Goal: Task Accomplishment & Management: Complete application form

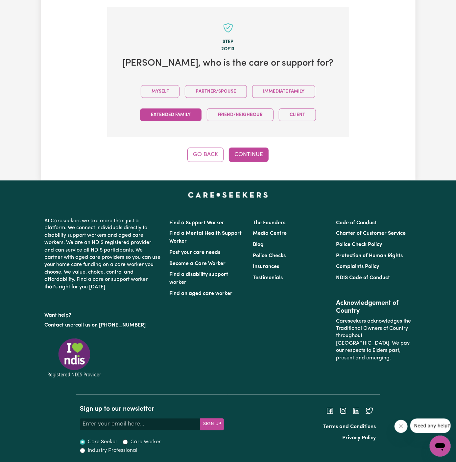
drag, startPoint x: 170, startPoint y: 94, endPoint x: 198, endPoint y: 116, distance: 35.4
click at [170, 94] on button "Myself" at bounding box center [160, 91] width 39 height 13
click at [252, 154] on button "Continue" at bounding box center [249, 155] width 40 height 14
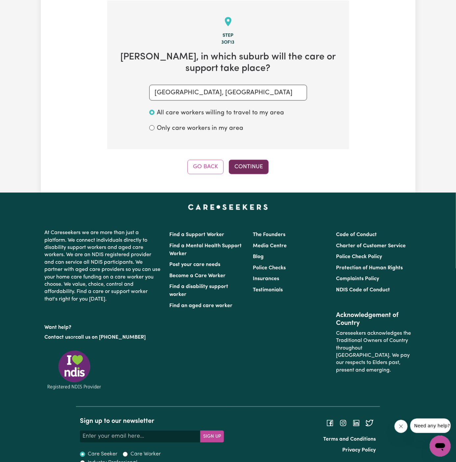
click at [255, 172] on button "Continue" at bounding box center [249, 167] width 40 height 14
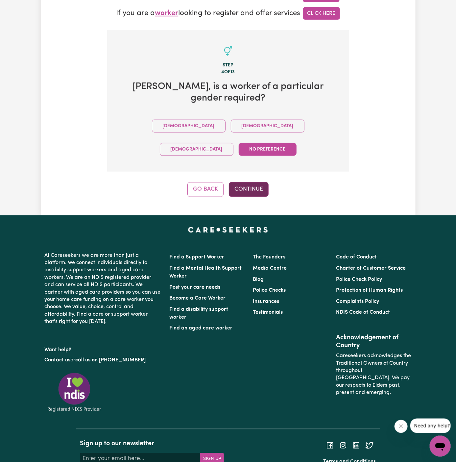
click at [253, 182] on button "Continue" at bounding box center [249, 189] width 40 height 14
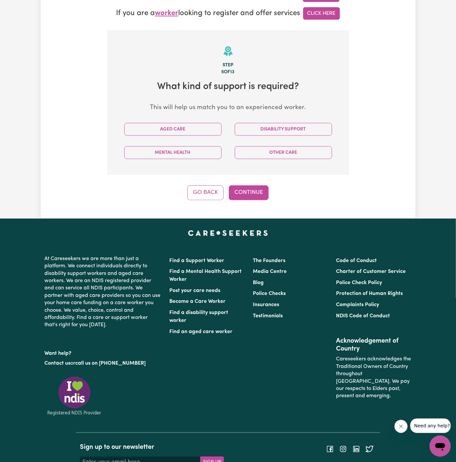
scroll to position [233, 0]
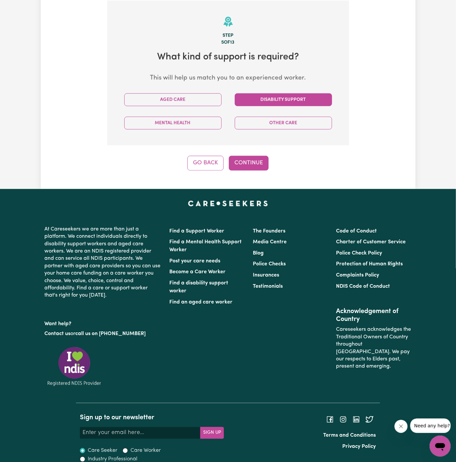
click at [283, 98] on button "Disability Support" at bounding box center [283, 99] width 97 height 13
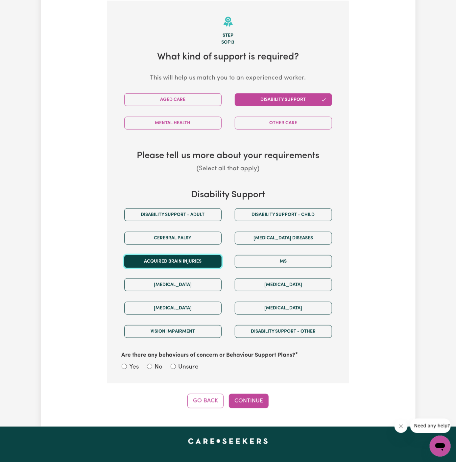
click at [203, 259] on button "Acquired Brain Injuries" at bounding box center [172, 261] width 97 height 13
click at [196, 367] on label "Unsure" at bounding box center [189, 368] width 20 height 10
click at [176, 367] on input "Unsure" at bounding box center [173, 366] width 5 height 5
radio input "true"
click at [238, 388] on div "Step 5 of 13 What kind of support is required? This will help us match you to a…" at bounding box center [228, 205] width 242 height 408
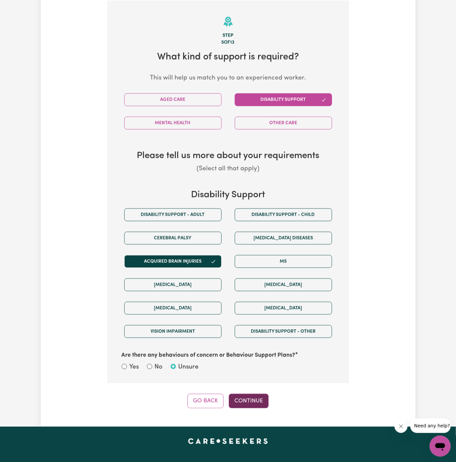
click at [245, 395] on button "Continue" at bounding box center [249, 401] width 40 height 14
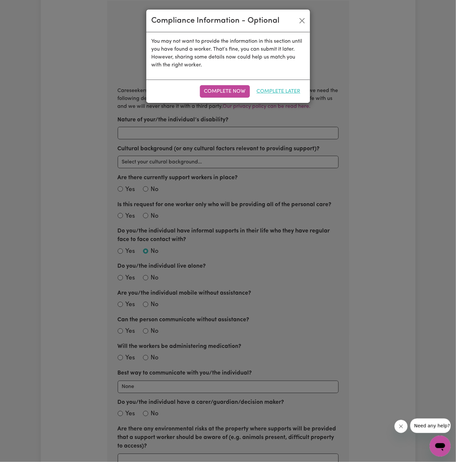
click at [283, 91] on button "Complete Later" at bounding box center [279, 91] width 52 height 13
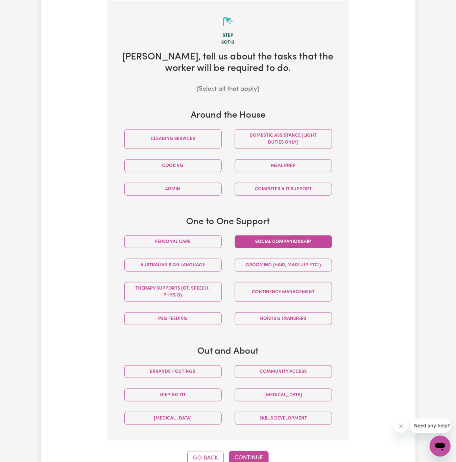
click at [290, 239] on button "Social companionship" at bounding box center [283, 242] width 97 height 13
click at [314, 370] on button "Community access" at bounding box center [283, 372] width 97 height 13
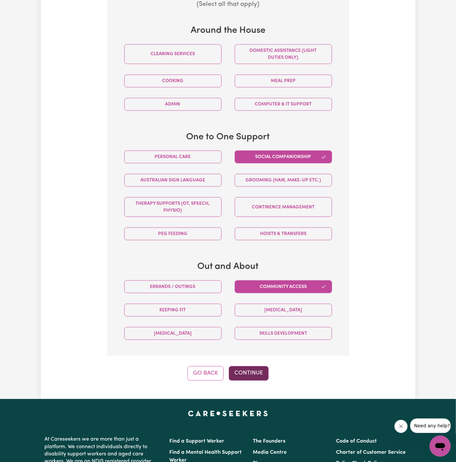
click at [260, 368] on button "Continue" at bounding box center [249, 374] width 40 height 14
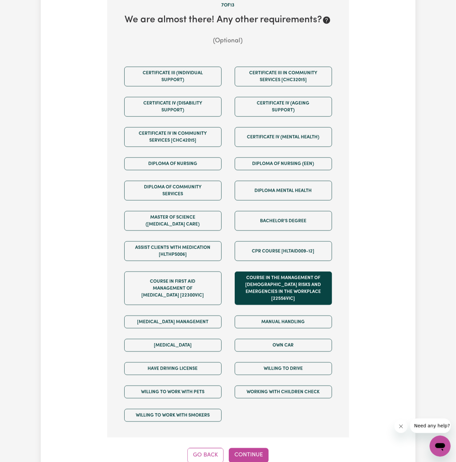
scroll to position [308, 0]
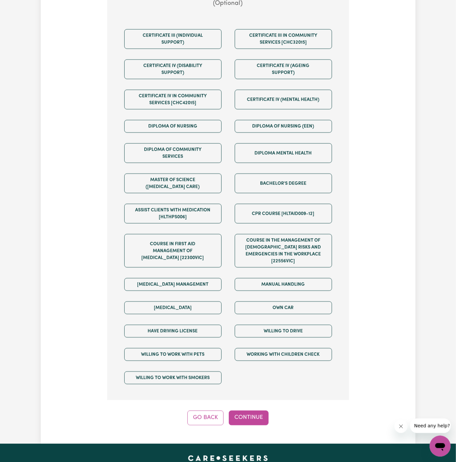
click at [262, 320] on div "Willing to drive" at bounding box center [283, 331] width 111 height 23
click at [219, 325] on button "Have driving license" at bounding box center [172, 331] width 97 height 13
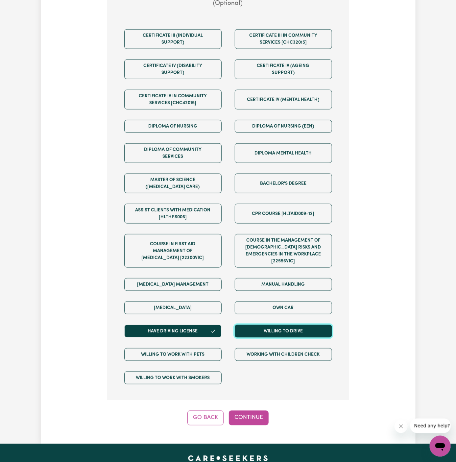
click at [276, 325] on button "Willing to drive" at bounding box center [283, 331] width 97 height 13
click at [274, 308] on div "Own Car" at bounding box center [283, 308] width 111 height 23
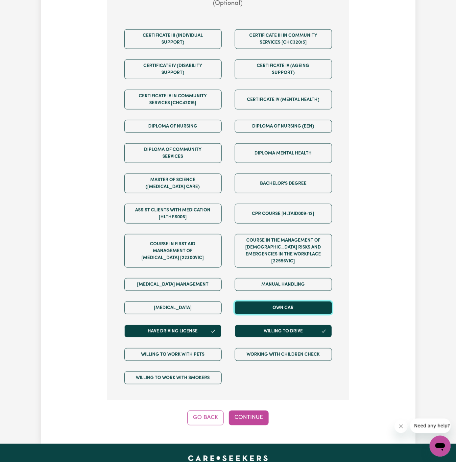
click at [270, 302] on button "Own Car" at bounding box center [283, 308] width 97 height 13
click at [252, 411] on button "Continue" at bounding box center [249, 418] width 40 height 14
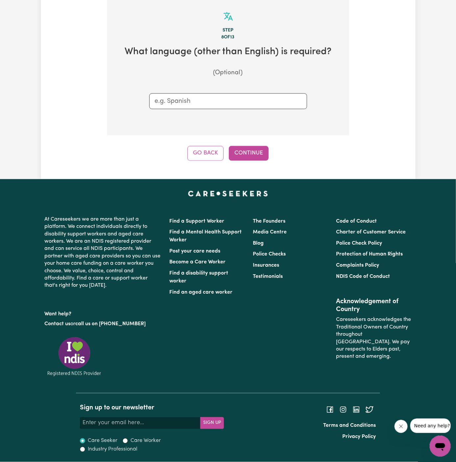
scroll to position [233, 0]
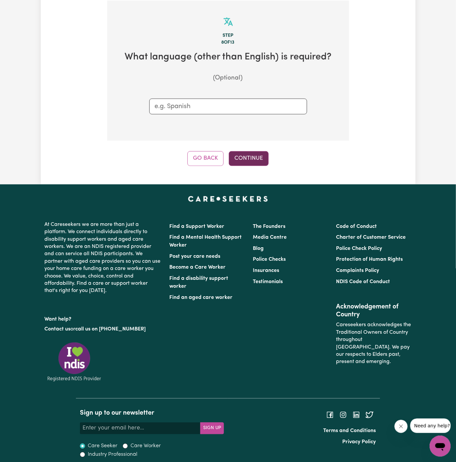
click at [253, 164] on button "Continue" at bounding box center [249, 158] width 40 height 14
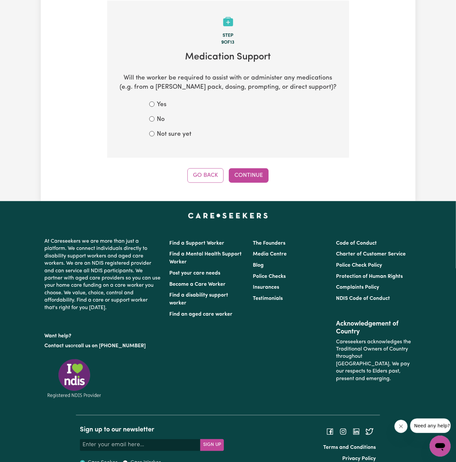
click at [164, 132] on label "Not sure yet" at bounding box center [174, 135] width 35 height 10
click at [155, 132] on input "Not sure yet" at bounding box center [151, 133] width 5 height 5
radio input "true"
drag, startPoint x: 159, startPoint y: 111, endPoint x: 163, endPoint y: 119, distance: 9.0
click at [160, 114] on form "Yes No Not sure yet" at bounding box center [228, 119] width 158 height 39
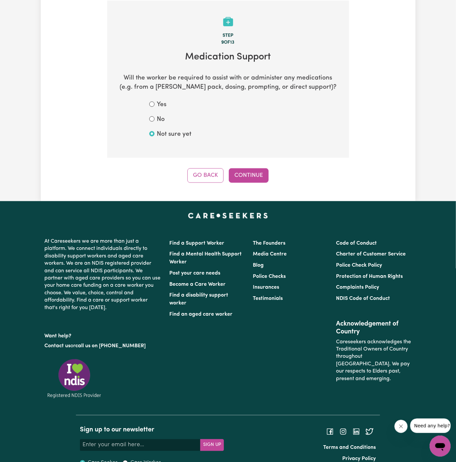
click at [159, 119] on label "No" at bounding box center [161, 120] width 8 height 10
click at [155, 119] on input "No" at bounding box center [151, 119] width 5 height 5
radio input "true"
click at [242, 161] on div "Step 9 of 13 Medication Support Will the worker be required to assist with or a…" at bounding box center [228, 92] width 242 height 182
click at [243, 164] on div "Step 9 of 13 Medication Support Will the worker be required to assist with or a…" at bounding box center [228, 92] width 242 height 182
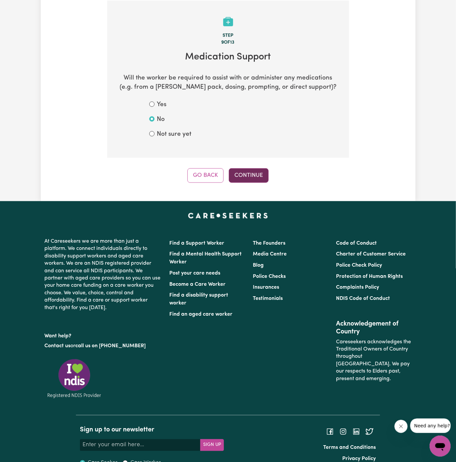
click at [260, 177] on button "Continue" at bounding box center [249, 175] width 40 height 14
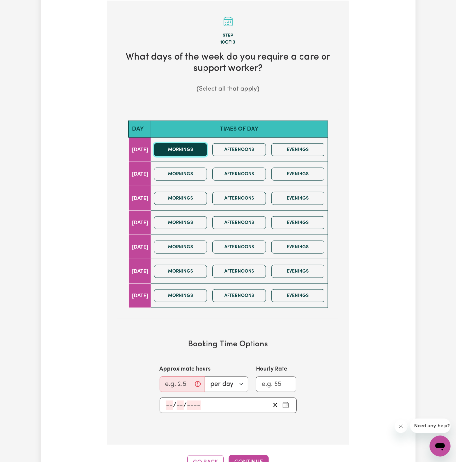
click at [199, 148] on button "Mornings" at bounding box center [181, 149] width 54 height 13
click at [257, 148] on button "Afternoons" at bounding box center [240, 149] width 54 height 13
click at [172, 384] on input "Approximate hours" at bounding box center [182, 385] width 45 height 16
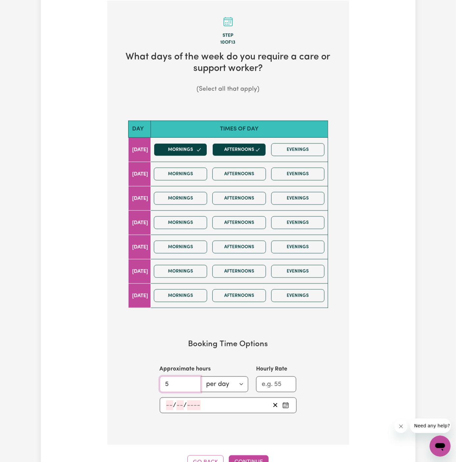
type input "5"
click at [171, 401] on input "number" at bounding box center [169, 406] width 7 height 10
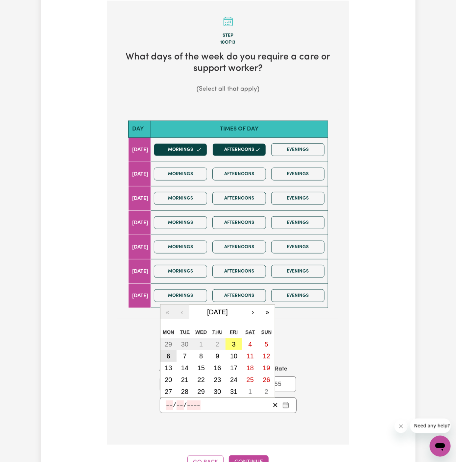
click at [171, 354] on button "6" at bounding box center [169, 356] width 16 height 12
type input "[DATE]"
type input "6"
type input "10"
type input "2025"
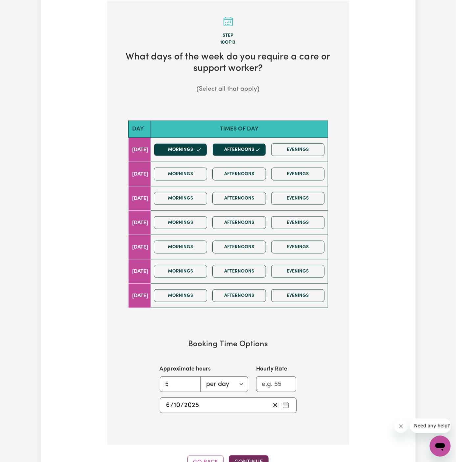
click at [246, 461] on button "Continue" at bounding box center [249, 463] width 40 height 14
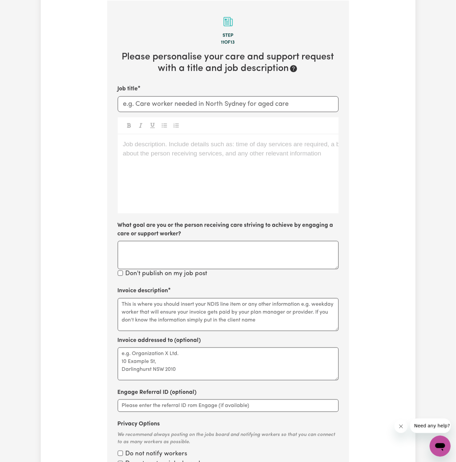
click at [181, 202] on div "Job description. Include details such as: time of day services are required, a …" at bounding box center [228, 174] width 221 height 79
click at [119, 193] on div "Job description. Include details such as: time of day services are required, a …" at bounding box center [228, 174] width 221 height 79
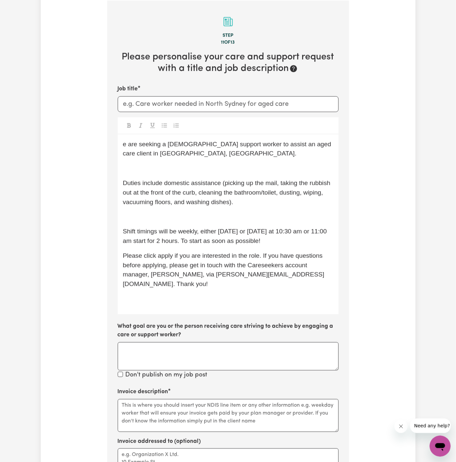
click at [153, 203] on span "Duties include domestic assistance (picking up the mail, taking the rubbish out…" at bounding box center [228, 193] width 210 height 26
click at [159, 215] on p "﻿" at bounding box center [228, 217] width 211 height 10
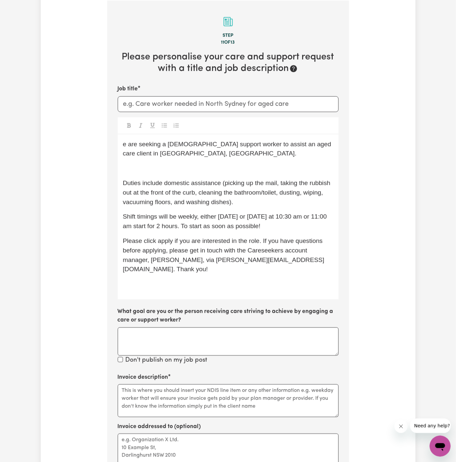
click at [134, 172] on p "﻿" at bounding box center [228, 169] width 211 height 10
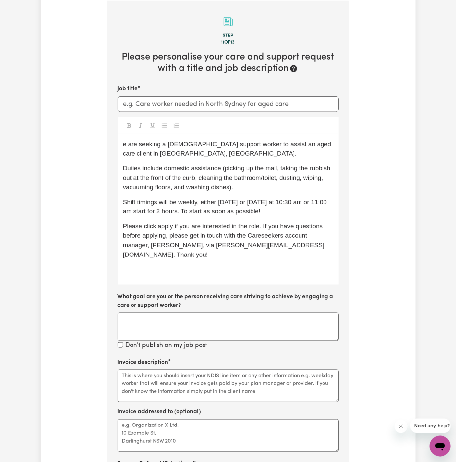
click at [123, 146] on span "e are seeking a [DEMOGRAPHIC_DATA] support worker to assist an aged care client…" at bounding box center [228, 149] width 210 height 16
click at [194, 101] on input "Job title" at bounding box center [228, 104] width 221 height 16
click at [270, 147] on p "We are seeking a [DEMOGRAPHIC_DATA] support worker to assist an aged care clien…" at bounding box center [228, 149] width 211 height 19
click at [221, 105] on input "Support Worker Needed In" at bounding box center [228, 104] width 221 height 16
paste input "[GEOGRAPHIC_DATA], [GEOGRAPHIC_DATA]"
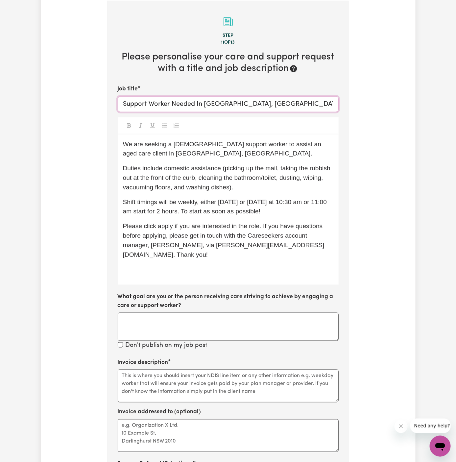
type input "Support Worker Needed In [GEOGRAPHIC_DATA], [GEOGRAPHIC_DATA]"
click at [239, 120] on div at bounding box center [228, 125] width 221 height 17
click at [205, 142] on span "We are seeking a [DEMOGRAPHIC_DATA] support worker to assist an aged care clien…" at bounding box center [223, 149] width 200 height 16
click at [182, 141] on span "We are seeking a [DEMOGRAPHIC_DATA] support worker to assist an aged care clien…" at bounding box center [223, 149] width 200 height 16
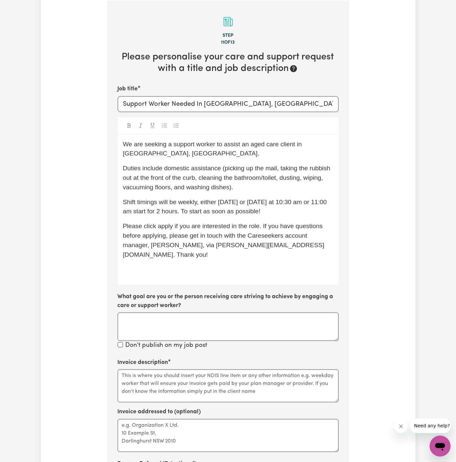
click at [230, 142] on span "We are seeking a support worker to assist an aged care client in [GEOGRAPHIC_DA…" at bounding box center [213, 149] width 181 height 16
click at [273, 146] on span "We are seeking a support worker to assist an aged care client in [GEOGRAPHIC_DA…" at bounding box center [213, 149] width 181 height 16
click at [259, 145] on span "We are seeking a support worker to assist an aged care client in [GEOGRAPHIC_DA…" at bounding box center [213, 149] width 181 height 16
drag, startPoint x: 265, startPoint y: 146, endPoint x: 258, endPoint y: 145, distance: 7.3
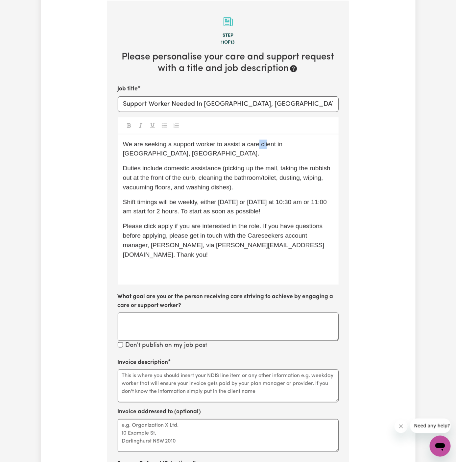
click at [258, 145] on span "We are seeking a support worker to assist a care client in [GEOGRAPHIC_DATA], […" at bounding box center [204, 149] width 162 height 16
click at [290, 150] on div "We are seeking a support worker to assist a client in [GEOGRAPHIC_DATA], [GEOGR…" at bounding box center [228, 210] width 221 height 151
drag, startPoint x: 270, startPoint y: 143, endPoint x: 315, endPoint y: 146, distance: 45.2
click at [271, 146] on span "We are seeking a support worker to assist a client in [GEOGRAPHIC_DATA], [GEOGR…" at bounding box center [197, 149] width 148 height 16
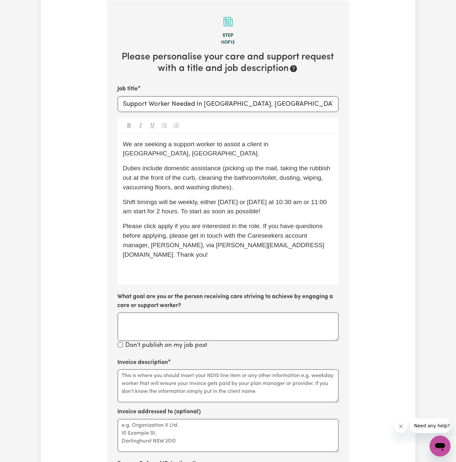
click at [211, 175] on span "Duties include domestic assistance (picking up the mail, taking the rubbish out…" at bounding box center [228, 178] width 210 height 26
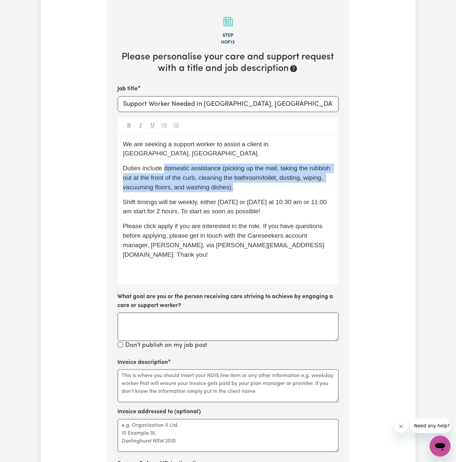
drag, startPoint x: 176, startPoint y: 161, endPoint x: 249, endPoint y: 176, distance: 74.9
click at [249, 176] on p "Duties include domestic assistance (picking up the mail, taking the rubbish out…" at bounding box center [228, 178] width 211 height 28
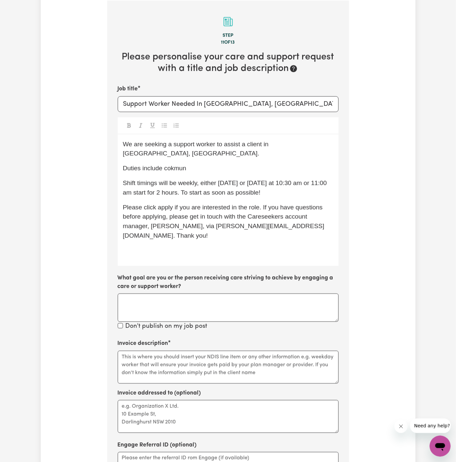
click at [239, 180] on span "Shift timings will be weekly, either [DATE] or [DATE] at 10:30 am or 11:00 am s…" at bounding box center [226, 188] width 206 height 16
click at [174, 165] on span "Duties include cokmun" at bounding box center [155, 168] width 64 height 7
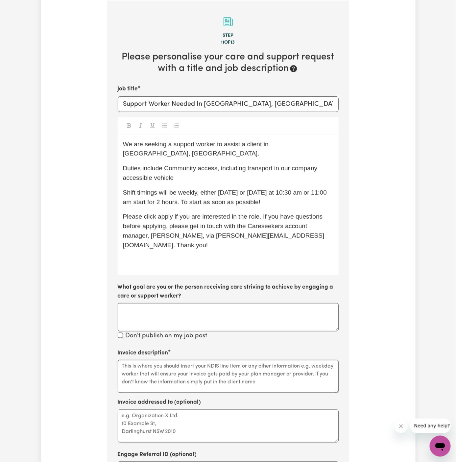
click at [222, 165] on span "Duties include Community access, including transport in our company accessible …" at bounding box center [221, 173] width 196 height 16
click at [228, 168] on p "Duties include Community access, (ncluding transport in our company accessible …" at bounding box center [228, 173] width 211 height 19
click at [222, 165] on span "Duties include Community access, (ncluding transport in our company accessible …" at bounding box center [221, 173] width 197 height 16
click at [213, 170] on p "Duties include Community access, (including transport in our company accessible…" at bounding box center [228, 173] width 211 height 19
click at [243, 165] on span "Duties include Community access, (including transport in our company accessible…" at bounding box center [222, 173] width 199 height 16
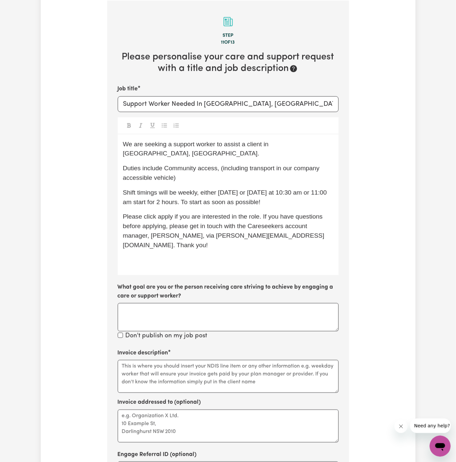
click at [224, 165] on span "Duties include Community access, (including transport in our company accessible…" at bounding box center [222, 173] width 199 height 16
click at [162, 195] on span "Shift timings will be weekly, either [DATE] or [DATE] at 10:30 am or 11:00 am s…" at bounding box center [226, 197] width 206 height 16
click at [203, 188] on p "Shift timings will be weekly, either [DATE] or [DATE] at 10:30 am or 11:00 am s…" at bounding box center [228, 197] width 211 height 19
drag, startPoint x: 179, startPoint y: 184, endPoint x: 313, endPoint y: 190, distance: 134.4
click at [313, 190] on p "Shift timings will be weekly, either [DATE] or [DATE] at 10:30 am or 11:00 am s…" at bounding box center [228, 197] width 211 height 19
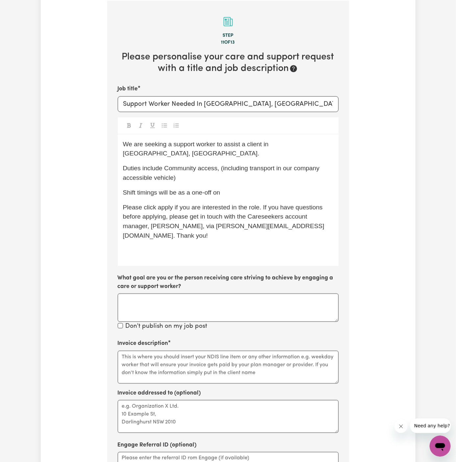
click at [203, 165] on span "Duties include Community access, (including transport in our company accessible…" at bounding box center [222, 173] width 199 height 16
click at [247, 169] on p "Duties include Community access (including transport in our company accessible …" at bounding box center [228, 173] width 211 height 19
click at [247, 188] on div "We are seeking a support worker to assist a client in [GEOGRAPHIC_DATA], [GEOGR…" at bounding box center [228, 201] width 221 height 132
click at [242, 188] on p "Shift timings will be as a one-off on" at bounding box center [228, 193] width 211 height 10
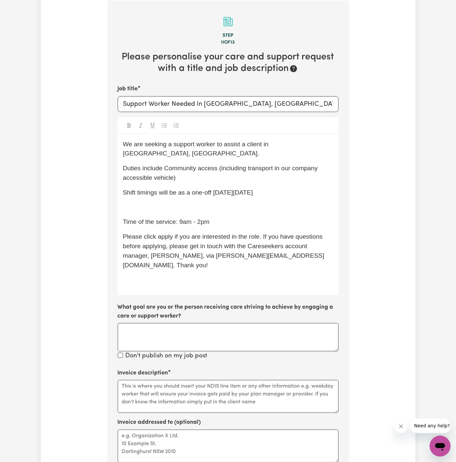
drag, startPoint x: 177, startPoint y: 212, endPoint x: 306, endPoint y: 180, distance: 132.3
click at [306, 180] on div "We are seeking a support worker to assist a client in [GEOGRAPHIC_DATA], [GEOGR…" at bounding box center [228, 215] width 221 height 161
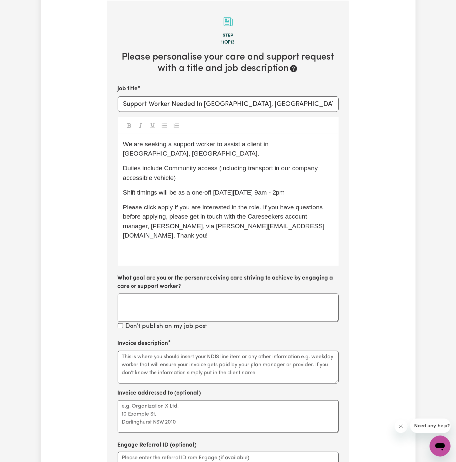
click at [248, 189] on span "Shift timings will be as a one-off [DATE][DATE] 9am - 2pm" at bounding box center [204, 192] width 162 height 7
click at [272, 189] on span "Shift timings will be as a one-off [DATE][DATE] 9am - 2pm" at bounding box center [204, 192] width 162 height 7
click at [298, 189] on span "Shift timings will be as a one-off [DATE][DATE] from 9am - 2pm" at bounding box center [211, 192] width 176 height 7
click at [322, 188] on p "Shift timings will be as a one-off [DATE][DATE] from 9am to 2pm" at bounding box center [228, 193] width 211 height 10
click at [304, 189] on span "Shift timings will be as a one-off [DATE][DATE] from 9am to 2pm." at bounding box center [213, 192] width 181 height 7
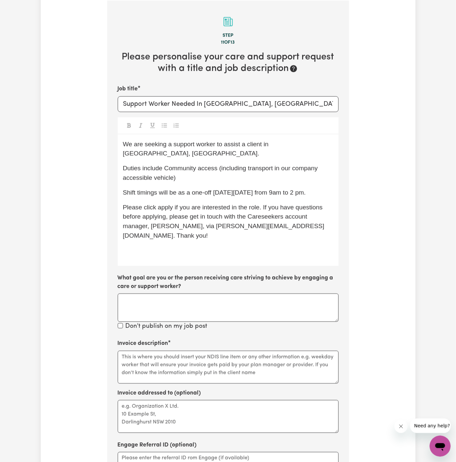
click at [293, 189] on span "Shift timings will be as a one-off [DATE][DATE] from 9am to 2 pm." at bounding box center [214, 192] width 183 height 7
click at [284, 189] on span "Shift timings will be as a one-off [DATE][DATE] from 9am to 2 pm." at bounding box center [214, 192] width 183 height 7
click at [305, 166] on p "Duties include Community access (including transport in our company accessible …" at bounding box center [228, 173] width 211 height 19
click at [302, 165] on span "Duties include Community access (including transport in our company accessible …" at bounding box center [221, 173] width 197 height 16
click at [236, 189] on span "Shift timings will be as a one-off [DATE][DATE] from 9 am to 2 pm." at bounding box center [215, 192] width 185 height 7
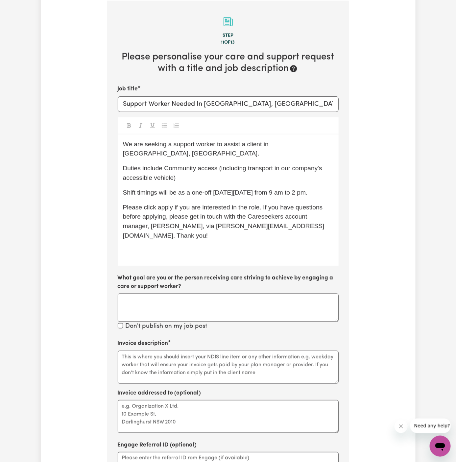
click at [275, 189] on span "Shift timings will be as a one-off [DATE][DATE] from 9 am to 2 pm." at bounding box center [215, 192] width 185 height 7
click at [265, 189] on span "Shift timings will be as a one-off [DATE][DATE] from 9 am to 2 pm." at bounding box center [215, 192] width 185 height 7
click at [185, 246] on p "﻿" at bounding box center [228, 251] width 211 height 10
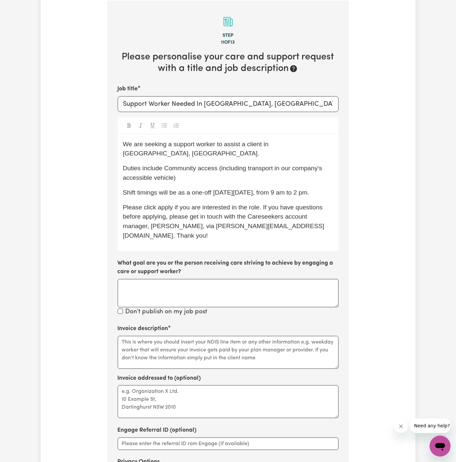
click at [186, 210] on span "Please click apply if you are interested in the role. If you have questions bef…" at bounding box center [224, 221] width 202 height 35
drag, startPoint x: 219, startPoint y: 161, endPoint x: 164, endPoint y: 155, distance: 54.6
click at [164, 165] on span "Duties include Community access (including transport in our company's accessibl…" at bounding box center [223, 173] width 201 height 16
copy span "Community access"
click at [170, 336] on textarea "Invoice description" at bounding box center [228, 352] width 221 height 33
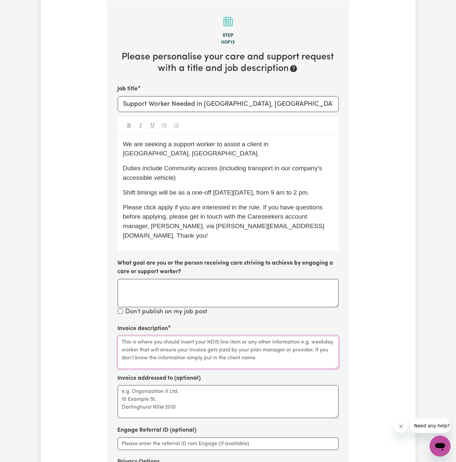
paste textarea "Community access"
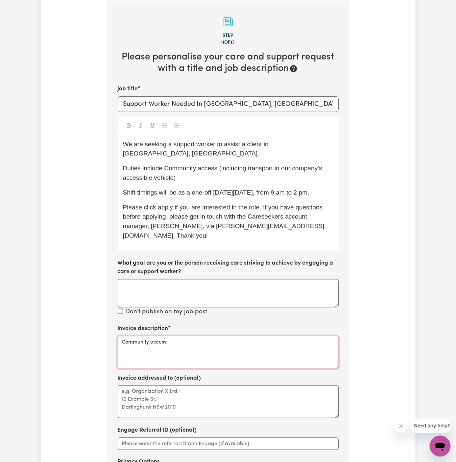
type textarea "Community access"
click at [173, 386] on textarea "Invoice addressed to (optional)" at bounding box center [228, 402] width 221 height 33
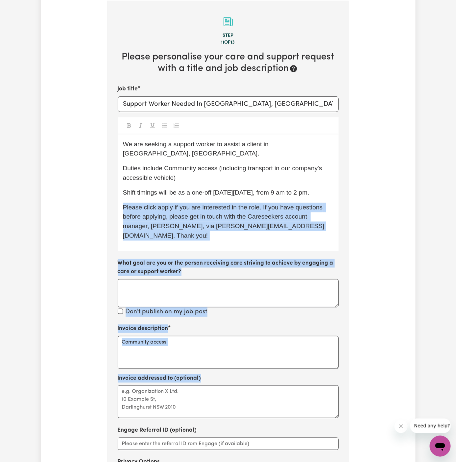
drag, startPoint x: 122, startPoint y: 168, endPoint x: 119, endPoint y: 117, distance: 51.1
click at [119, 117] on section "Step 11 of 13 Please personalise your care and support request with a title and…" at bounding box center [228, 262] width 242 height 523
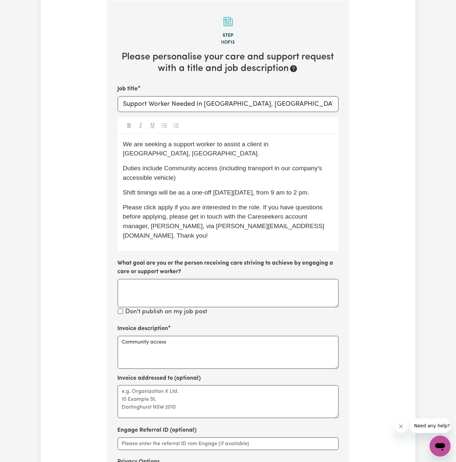
click at [225, 169] on p "Duties include Community access (including transport in our company's accessibl…" at bounding box center [228, 173] width 211 height 19
click at [225, 204] on span "Please click apply if you are interested in the role. If you have questions bef…" at bounding box center [224, 221] width 202 height 35
click at [161, 204] on span "Please click apply if you are interested in the role. If you have questions bef…" at bounding box center [224, 221] width 202 height 35
click at [222, 336] on textarea "Community access" at bounding box center [228, 352] width 221 height 33
click at [226, 386] on textarea "Invoice addressed to (optional)" at bounding box center [228, 402] width 221 height 33
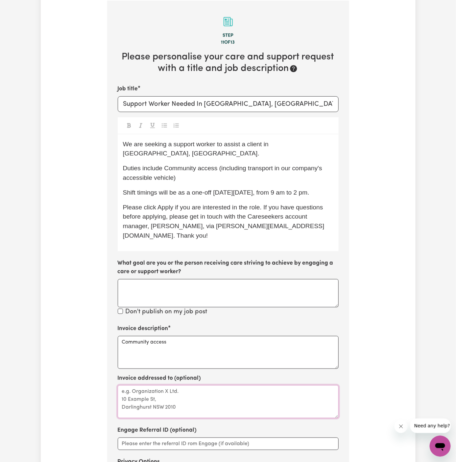
click at [194, 386] on textarea "Invoice addressed to (optional)" at bounding box center [228, 402] width 221 height 33
paste textarea "Empowered Living Services"
type textarea "c/o Empowered Living Services"
click at [145, 143] on span "We are seeking a support worker to assist a client in [GEOGRAPHIC_DATA], [GEOGR…" at bounding box center [197, 149] width 148 height 16
click at [197, 159] on div "We are URGENTLY seeking a support worker to assist a client in [GEOGRAPHIC_DATA…" at bounding box center [228, 193] width 221 height 117
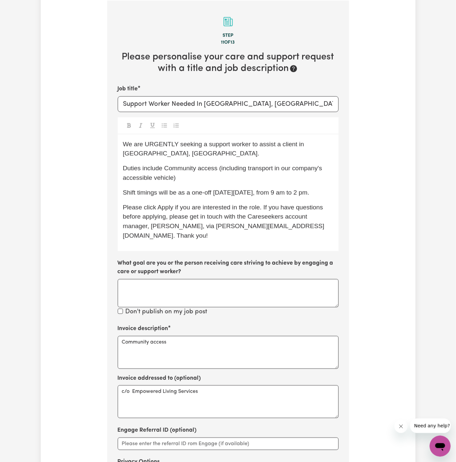
click at [248, 162] on div "We are URGENTLY seeking a support worker to assist a client in [GEOGRAPHIC_DATA…" at bounding box center [228, 193] width 221 height 117
click at [175, 177] on span "Duties include Community access (including transport in our company's accessibl…" at bounding box center [223, 173] width 201 height 16
click at [202, 173] on p "Duties include Community access (including transport in our company's accessibl…" at bounding box center [228, 173] width 211 height 19
click at [186, 192] on span "Shift timings will be as a one-off [DATE][DATE], from 9 am to 2 pm." at bounding box center [216, 192] width 187 height 7
click at [227, 204] on span "Please click Apply if you are interested in the role. If you have questions bef…" at bounding box center [224, 221] width 202 height 35
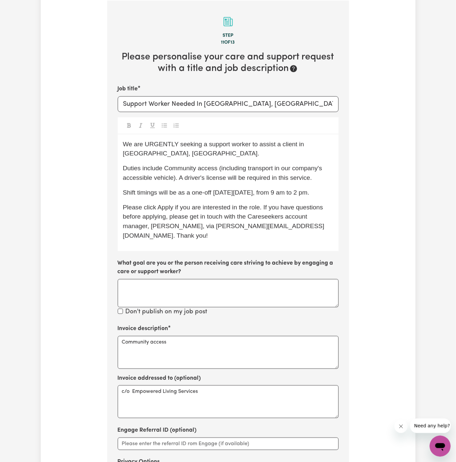
click at [277, 177] on span "Duties include Community access (including transport in our company's accessibl…" at bounding box center [223, 173] width 201 height 16
click at [275, 178] on span "Duties include Community access (including transport in our company's accessibl…" at bounding box center [223, 173] width 201 height 16
click at [290, 200] on div "We are URGENTLY seeking a support worker to assist a client in [GEOGRAPHIC_DATA…" at bounding box center [228, 193] width 221 height 117
click at [291, 188] on p "Shift timings will be as a one-off [DATE][DATE], from 9 am to 2 pm." at bounding box center [228, 193] width 211 height 10
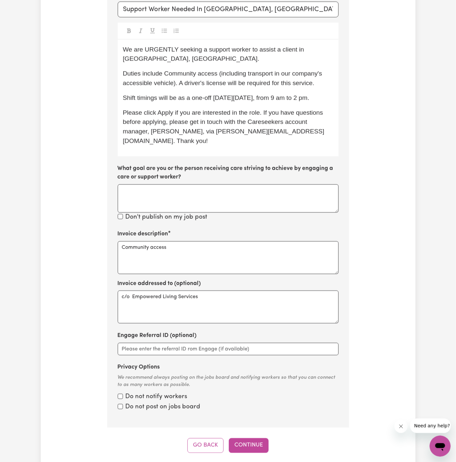
scroll to position [344, 0]
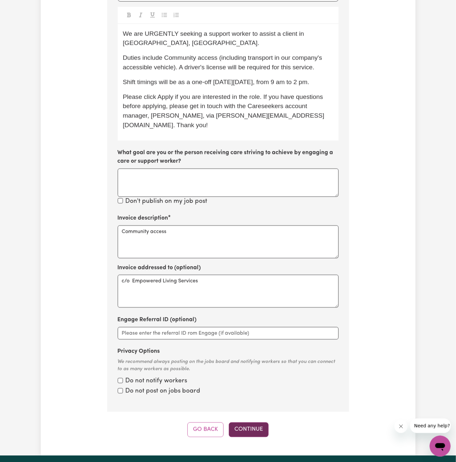
click at [249, 423] on button "Continue" at bounding box center [249, 430] width 40 height 14
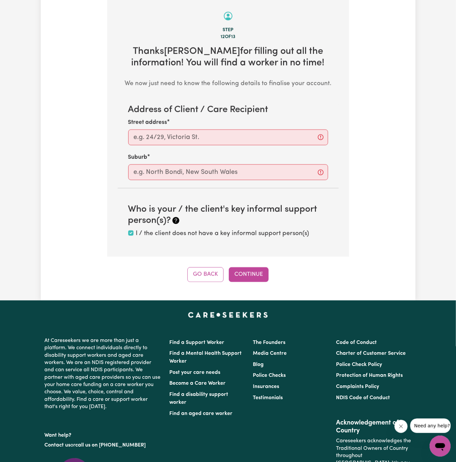
scroll to position [233, 0]
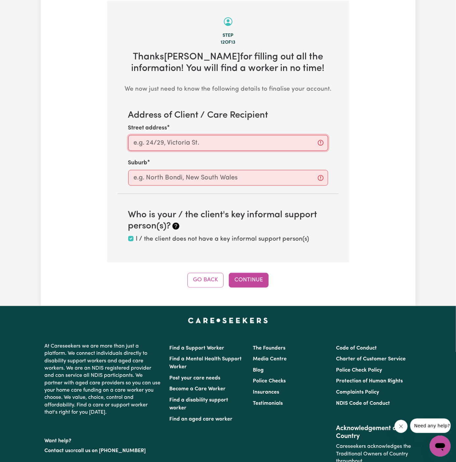
click at [239, 138] on input "Street address" at bounding box center [228, 143] width 200 height 16
paste input "[GEOGRAPHIC_DATA]"
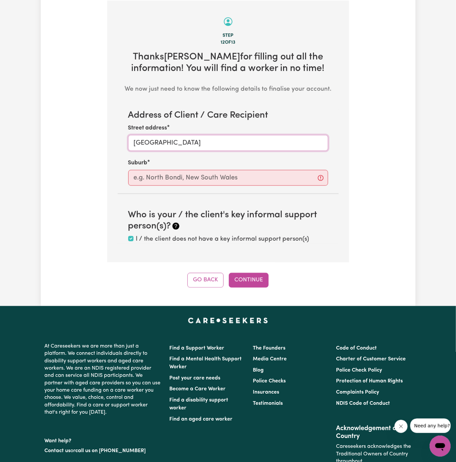
type input "[GEOGRAPHIC_DATA]"
click at [209, 181] on input "text" at bounding box center [228, 178] width 200 height 16
paste input "[GEOGRAPHIC_DATA]"
type input "[GEOGRAPHIC_DATA]"
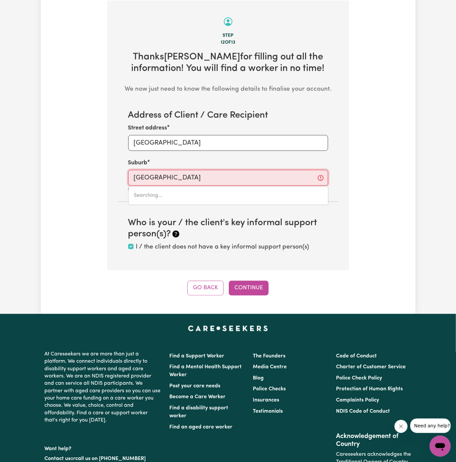
type input "[GEOGRAPHIC_DATA], [GEOGRAPHIC_DATA], 2137"
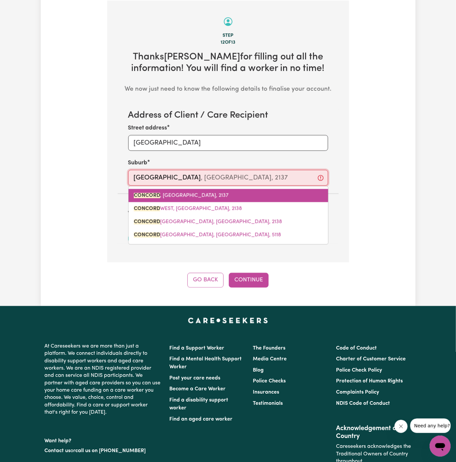
click at [183, 193] on span "[GEOGRAPHIC_DATA] , [GEOGRAPHIC_DATA], 2137" at bounding box center [181, 195] width 95 height 5
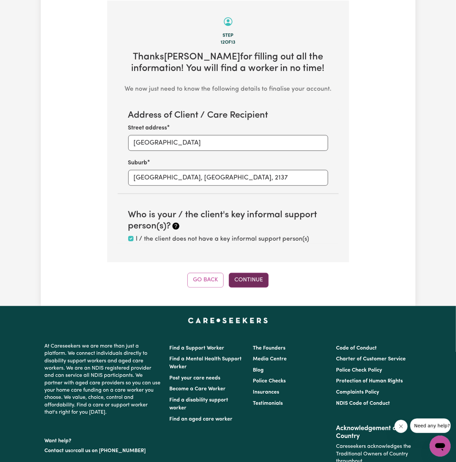
click at [249, 278] on button "Continue" at bounding box center [249, 280] width 40 height 14
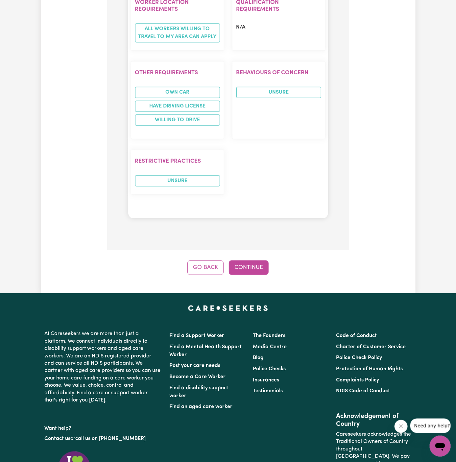
click at [249, 305] on img "Careseekers home page" at bounding box center [228, 308] width 80 height 6
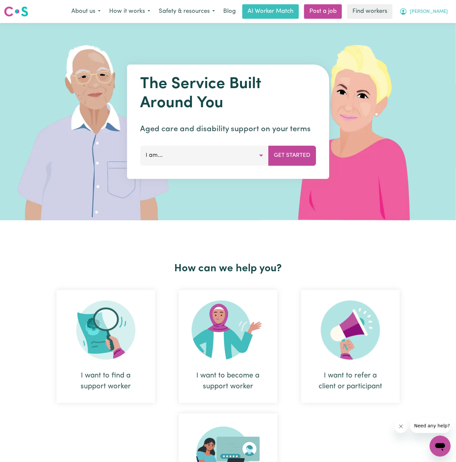
click at [444, 10] on span "[PERSON_NAME]" at bounding box center [429, 11] width 38 height 7
click at [433, 25] on link "My Dashboard" at bounding box center [426, 25] width 52 height 13
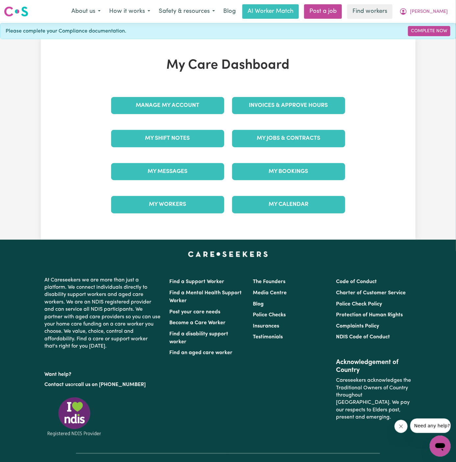
click at [296, 126] on div "My Jobs & Contracts" at bounding box center [288, 138] width 121 height 33
click at [301, 137] on link "My Jobs & Contracts" at bounding box center [288, 138] width 113 height 17
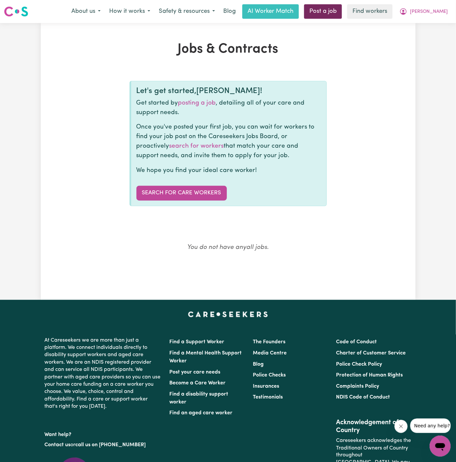
click at [342, 11] on link "Post a job" at bounding box center [323, 11] width 38 height 14
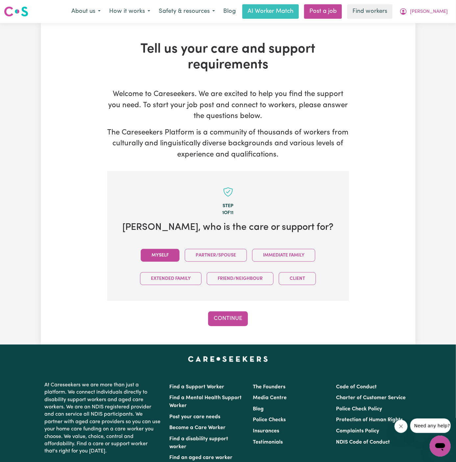
click at [163, 254] on button "Myself" at bounding box center [160, 255] width 39 height 13
click at [238, 315] on button "Continue" at bounding box center [228, 319] width 40 height 14
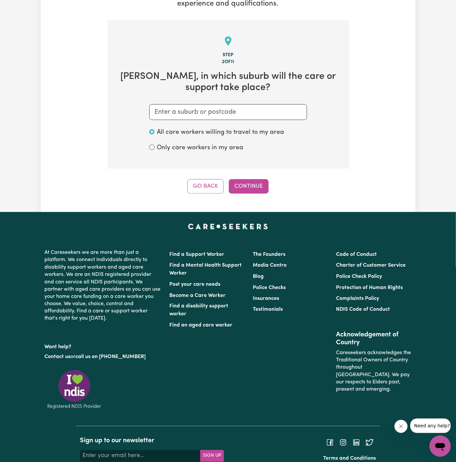
scroll to position [171, 0]
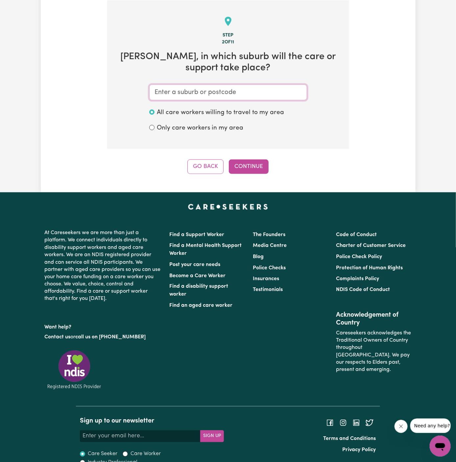
click at [244, 96] on input "text" at bounding box center [228, 93] width 158 height 16
type input "conco"
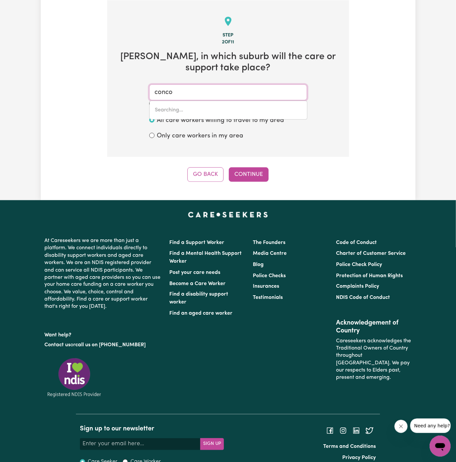
type input "concoNGELLA, [GEOGRAPHIC_DATA], 3384"
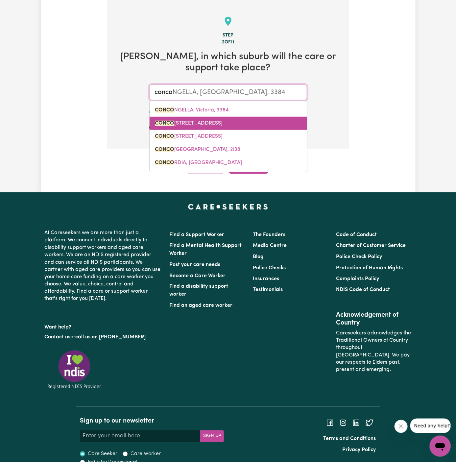
click at [231, 119] on link "[GEOGRAPHIC_DATA], 2137" at bounding box center [229, 123] width 158 height 13
type input "[GEOGRAPHIC_DATA], [GEOGRAPHIC_DATA], 2137"
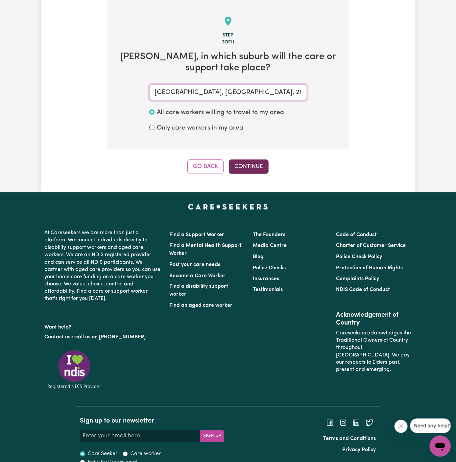
type input "[GEOGRAPHIC_DATA], [GEOGRAPHIC_DATA], 2137"
click at [247, 164] on button "Continue" at bounding box center [249, 167] width 40 height 14
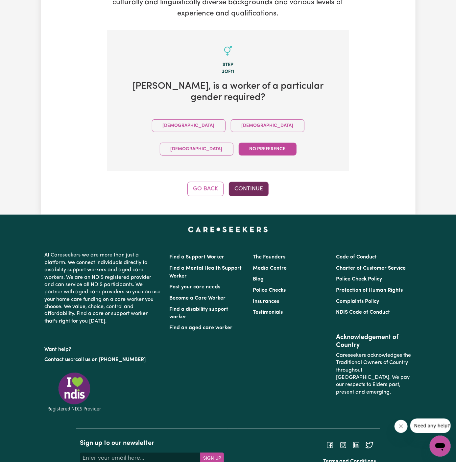
click at [254, 182] on button "Continue" at bounding box center [249, 189] width 40 height 14
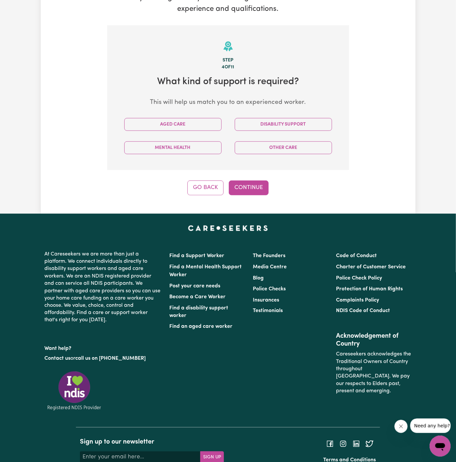
scroll to position [171, 0]
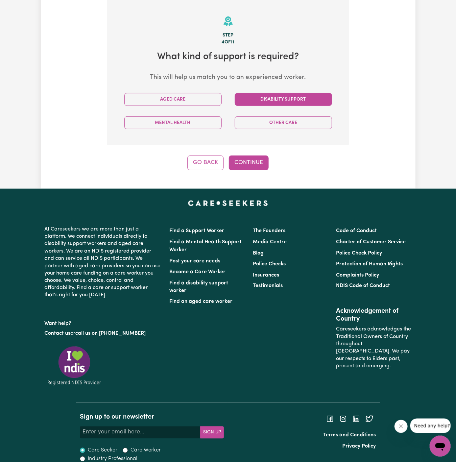
click at [286, 98] on button "Disability Support" at bounding box center [283, 99] width 97 height 13
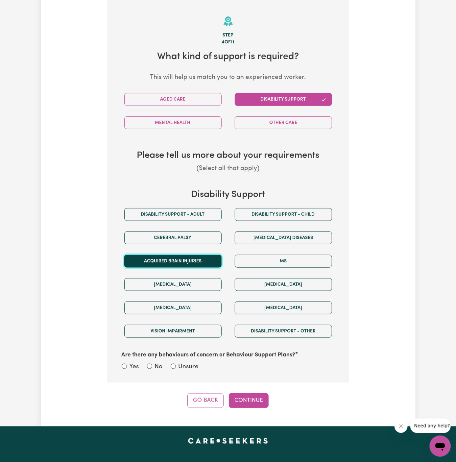
click at [197, 262] on button "Acquired Brain Injuries" at bounding box center [172, 261] width 97 height 13
click at [185, 363] on label "Unsure" at bounding box center [189, 368] width 20 height 10
click at [176, 364] on input "Unsure" at bounding box center [173, 366] width 5 height 5
radio input "true"
click at [246, 391] on div "Step 4 of 11 What kind of support is required? This will help us match you to a…" at bounding box center [228, 204] width 242 height 408
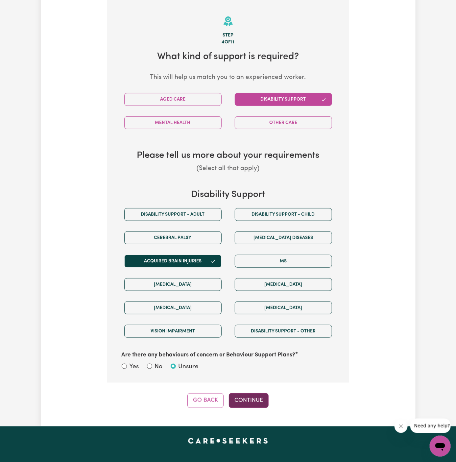
click at [258, 398] on button "Continue" at bounding box center [249, 401] width 40 height 14
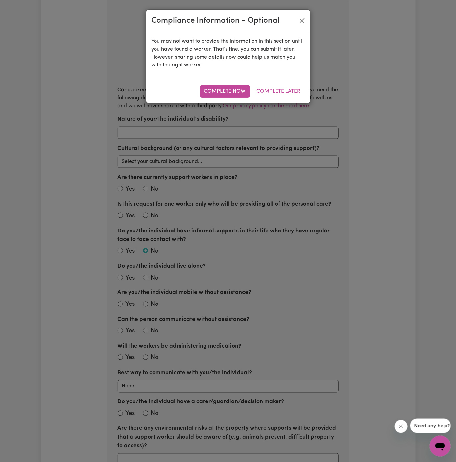
click at [275, 84] on div "Complete Now Complete Later" at bounding box center [228, 91] width 164 height 23
click at [277, 94] on button "Complete Later" at bounding box center [279, 91] width 52 height 13
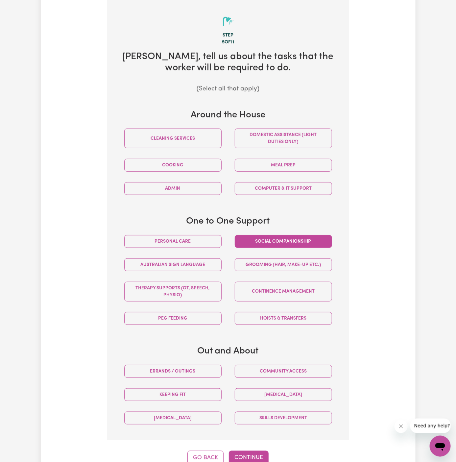
click at [285, 246] on button "Social companionship" at bounding box center [283, 241] width 97 height 13
click at [291, 365] on button "Community access" at bounding box center [283, 371] width 97 height 13
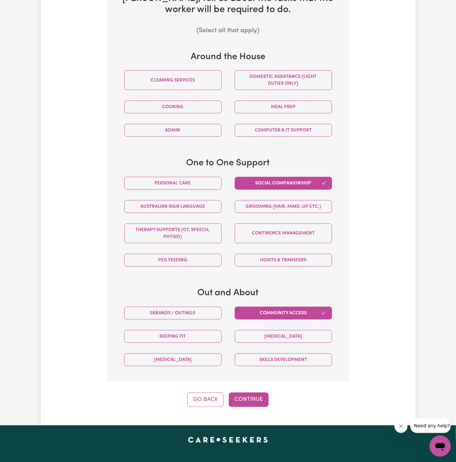
scroll to position [238, 0]
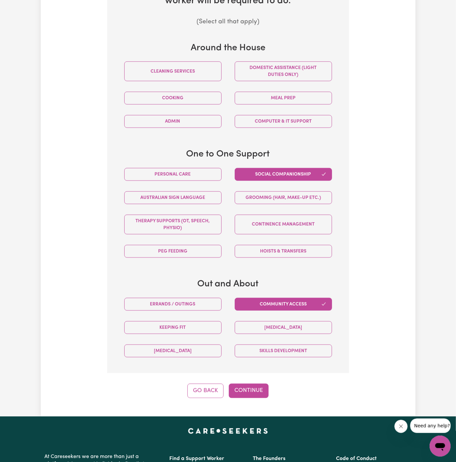
click at [244, 381] on div "Step 5 of 11 [PERSON_NAME] , tell us about the tasks that the worker will be re…" at bounding box center [228, 165] width 242 height 465
click at [253, 385] on button "Continue" at bounding box center [249, 391] width 40 height 14
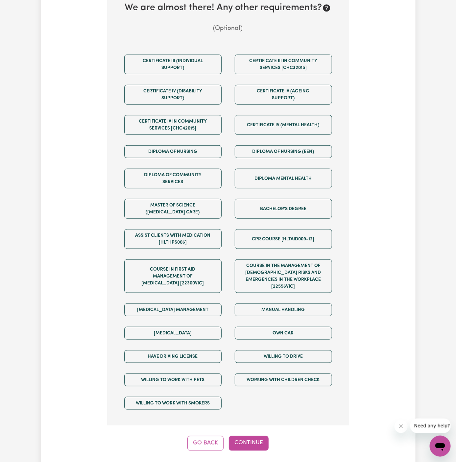
scroll to position [368, 0]
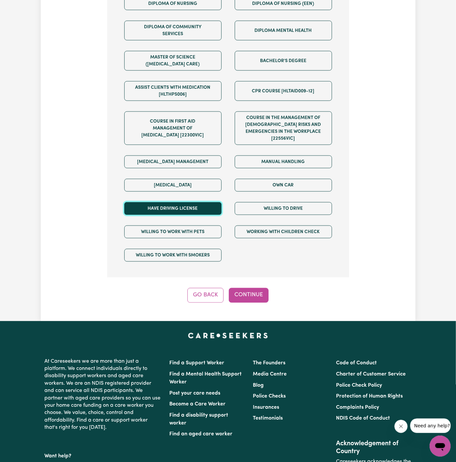
click at [196, 202] on button "Have driving license" at bounding box center [172, 208] width 97 height 13
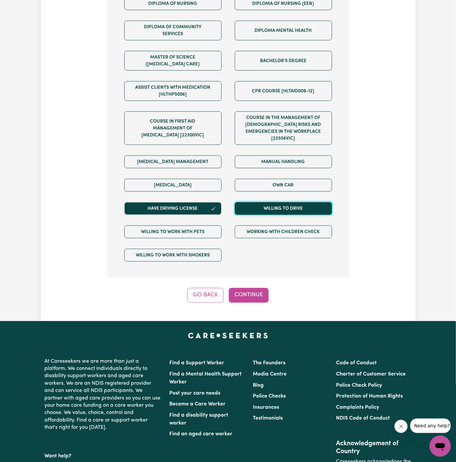
click at [264, 202] on button "Willing to drive" at bounding box center [283, 208] width 97 height 13
click at [257, 288] on button "Continue" at bounding box center [249, 295] width 40 height 14
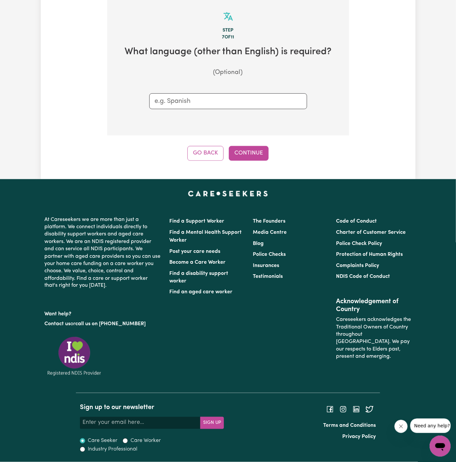
scroll to position [171, 0]
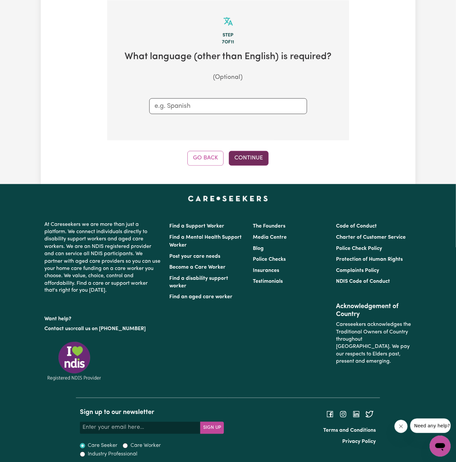
click at [244, 153] on button "Continue" at bounding box center [249, 158] width 40 height 14
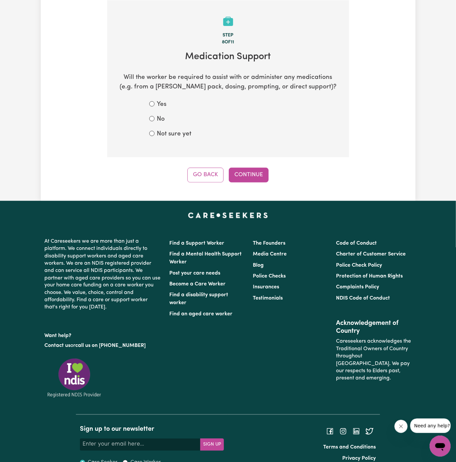
click at [164, 124] on form "Yes No Not sure yet" at bounding box center [228, 119] width 158 height 39
click at [159, 119] on label "No" at bounding box center [161, 120] width 8 height 10
click at [155, 119] on input "No" at bounding box center [151, 118] width 5 height 5
radio input "true"
click at [246, 174] on button "Continue" at bounding box center [249, 175] width 40 height 14
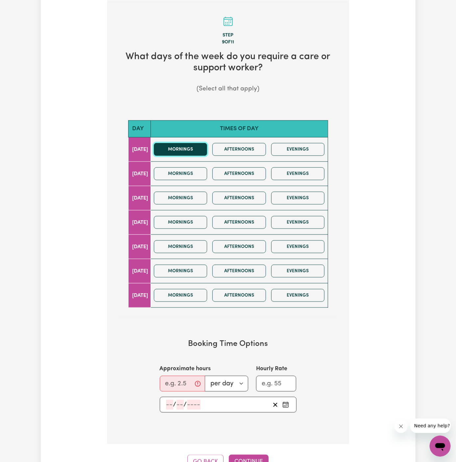
click at [186, 148] on button "Mornings" at bounding box center [181, 149] width 54 height 13
click at [243, 150] on button "Afternoons" at bounding box center [240, 149] width 54 height 13
click at [184, 378] on input "Approximate hours" at bounding box center [182, 384] width 45 height 16
type input "5"
click at [171, 404] on input "number" at bounding box center [169, 405] width 7 height 10
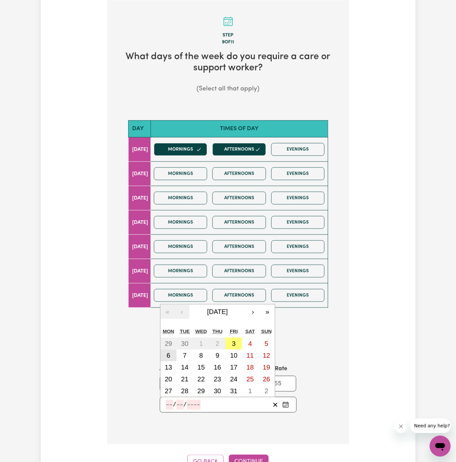
click at [170, 356] on abbr "6" at bounding box center [169, 355] width 4 height 7
type input "[DATE]"
type input "6"
type input "10"
type input "2025"
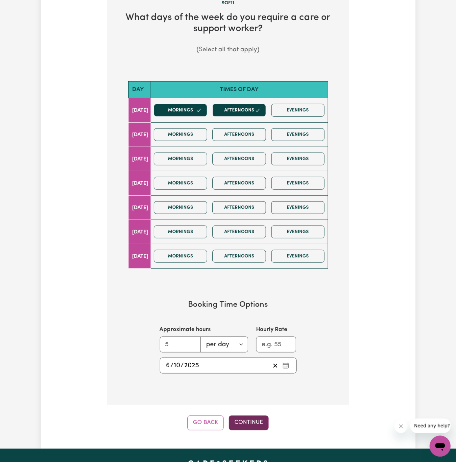
click at [250, 418] on button "Continue" at bounding box center [249, 423] width 40 height 14
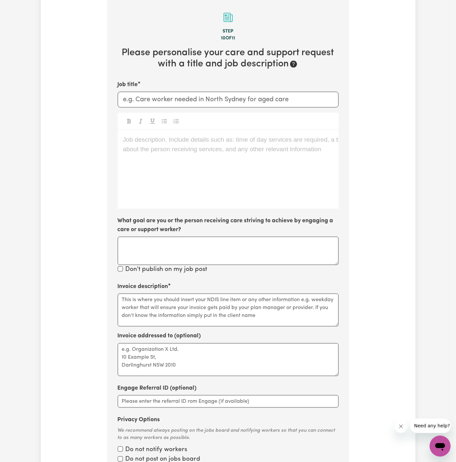
scroll to position [171, 0]
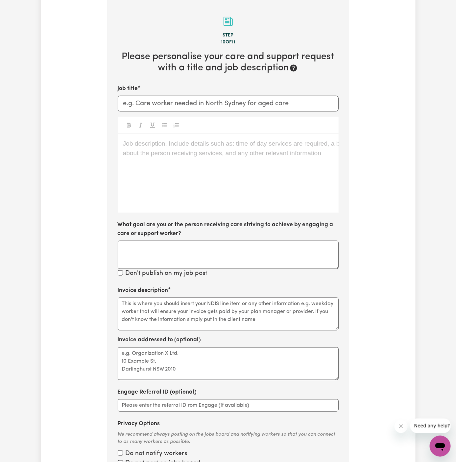
click at [185, 157] on div "Job description. Include details such as: time of day services are required, a …" at bounding box center [228, 173] width 221 height 79
click at [142, 143] on p "Job description. Include details such as: time of day services are required, a …" at bounding box center [228, 144] width 211 height 10
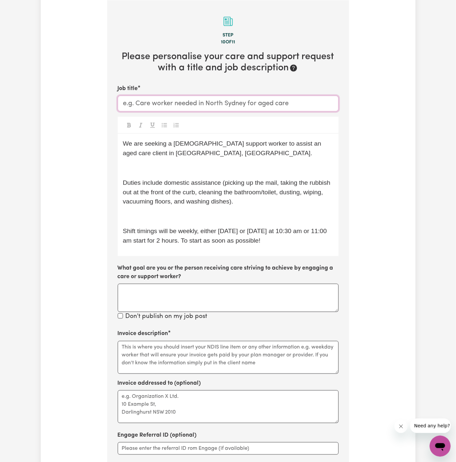
click at [173, 111] on input "Job title" at bounding box center [228, 104] width 221 height 16
type input "Support Worker Needed In [GEOGRAPHIC_DATA], [GEOGRAPHIC_DATA]"
click at [173, 168] on p "﻿" at bounding box center [228, 169] width 211 height 10
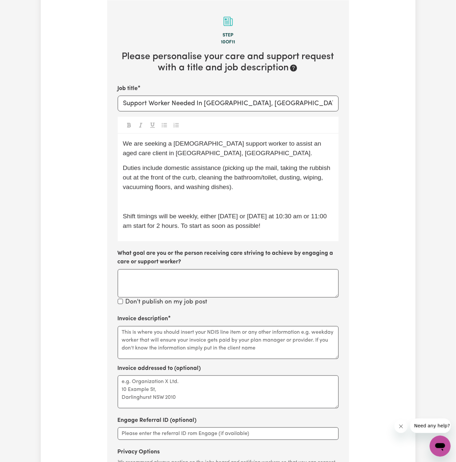
click at [181, 143] on span "We are seeking a [DEMOGRAPHIC_DATA] support worker to assist an aged care clien…" at bounding box center [223, 148] width 200 height 16
click at [144, 144] on span "We are seeking a support worker to assist an aged care client in [GEOGRAPHIC_DA…" at bounding box center [213, 148] width 181 height 16
click at [293, 156] on p "We are URGENTLY seeking a support worker to assist an aged care client in [GEOG…" at bounding box center [228, 148] width 211 height 19
drag, startPoint x: 312, startPoint y: 145, endPoint x: 283, endPoint y: 145, distance: 29.3
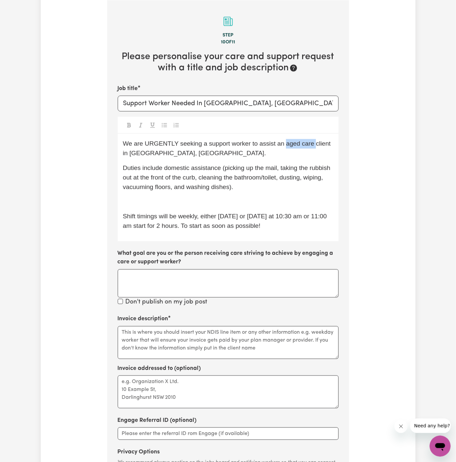
click at [283, 145] on span "We are URGENTLY seeking a support worker to assist an aged care client in [GEOG…" at bounding box center [228, 148] width 210 height 16
drag, startPoint x: 303, startPoint y: 142, endPoint x: 334, endPoint y: 152, distance: 32.7
click at [334, 152] on div "We are URGENTLY seeking a support worker to assist a client in [GEOGRAPHIC_DATA…" at bounding box center [228, 187] width 221 height 107
click at [281, 161] on div "We are URGENTLY seeking a support worker to assist a client in [GEOGRAPHIC_DATA…" at bounding box center [228, 187] width 221 height 107
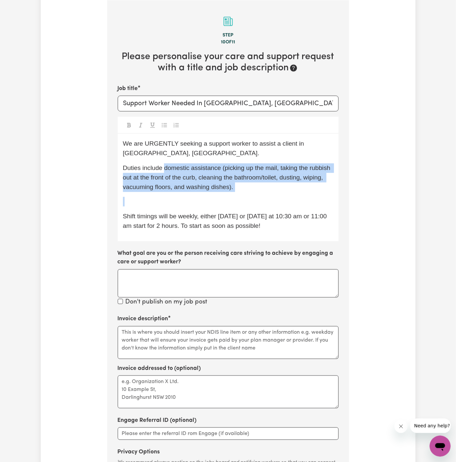
drag, startPoint x: 164, startPoint y: 169, endPoint x: 279, endPoint y: 206, distance: 120.9
click at [279, 206] on div "We are URGENTLY seeking a support worker to assist a client in [GEOGRAPHIC_DATA…" at bounding box center [228, 187] width 221 height 107
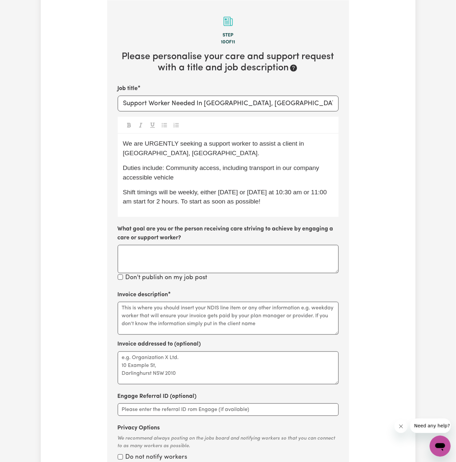
click at [221, 168] on span "Duties include: Community access, including transport in our company accessible…" at bounding box center [222, 173] width 198 height 16
click at [210, 177] on p "Duties include: Community access (including transport in our company accessible…" at bounding box center [228, 173] width 211 height 19
click at [301, 170] on span "Duties include: Community access (including transport in our company accessible…" at bounding box center [222, 173] width 199 height 16
click at [169, 201] on span "Shift timings will be weekly, either [DATE] or [DATE] at 10:30 am or 11:00 am s…" at bounding box center [226, 197] width 206 height 16
drag, startPoint x: 177, startPoint y: 194, endPoint x: 324, endPoint y: 200, distance: 147.2
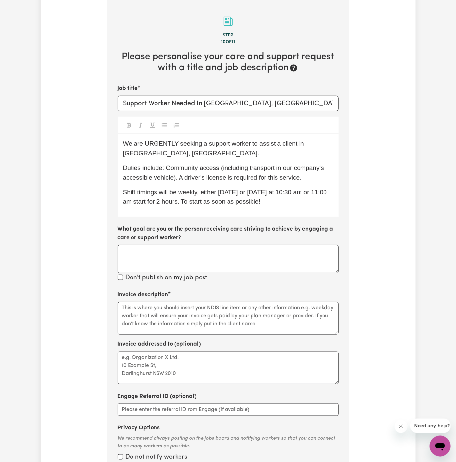
click at [324, 200] on p "Shift timings will be weekly, either [DATE] or [DATE] at 10:30 am or 11:00 am s…" at bounding box center [228, 197] width 211 height 19
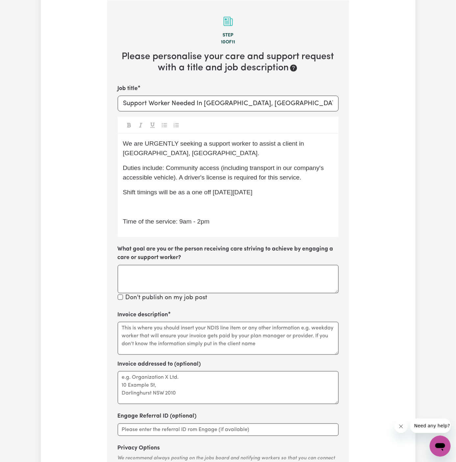
drag, startPoint x: 179, startPoint y: 223, endPoint x: 273, endPoint y: 188, distance: 100.3
click at [273, 188] on div "We are URGENTLY seeking a support worker to assist a client in [GEOGRAPHIC_DATA…" at bounding box center [228, 185] width 221 height 103
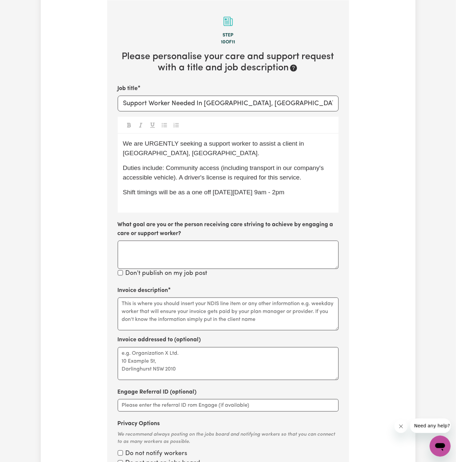
click at [284, 193] on span "Shift timings will be as a one off [DATE][DATE] 9am - 2pm" at bounding box center [204, 192] width 162 height 7
click at [285, 194] on span "Shift timings will be as a one off [DATE][DATE] 9am - 2pm" at bounding box center [204, 192] width 162 height 7
click at [287, 194] on span "Shift timings will be as a one off [DATE][DATE] 9 am - 2pm" at bounding box center [205, 192] width 164 height 7
click at [292, 194] on span "Shift timings will be as a one off [DATE][DATE] 9 am to 2pm" at bounding box center [207, 192] width 168 height 7
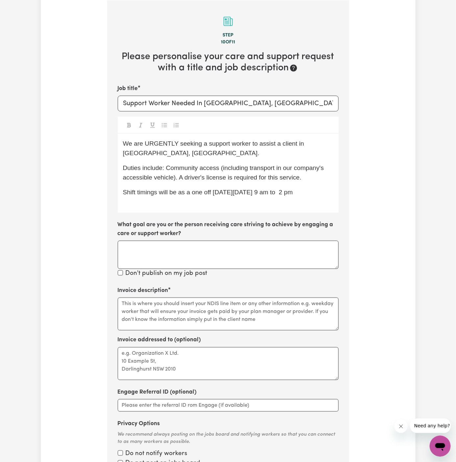
click at [326, 194] on p "Shift timings will be as a one off [DATE][DATE] 9 am to 2 pm" at bounding box center [228, 193] width 211 height 10
click at [267, 192] on span "Shift timings will be as a one off [DATE][DATE] 9 am to 2 pm." at bounding box center [209, 192] width 172 height 7
click at [246, 192] on span "Shift timings will be as a one off [DATE][DATE] from 9 am to 2 pm." at bounding box center [216, 192] width 186 height 7
click at [270, 191] on span "Shift timings will be as a one off [DATE][DATE] from 9 am to 2 pm." at bounding box center [216, 192] width 186 height 7
click at [201, 192] on span "Shift timings will be as a one off [DATE][DATE], from 9 am to 2 pm." at bounding box center [217, 192] width 188 height 7
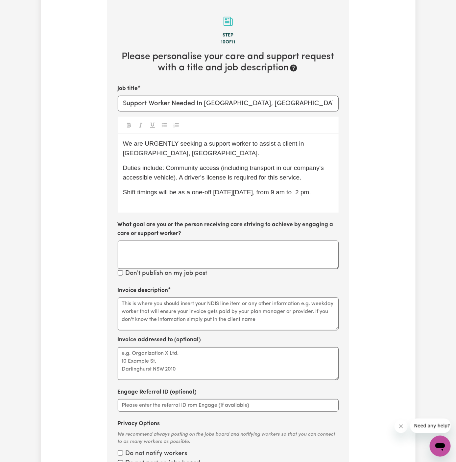
click at [137, 203] on div "We are URGENTLY seeking a support worker to assist a client in [GEOGRAPHIC_DATA…" at bounding box center [228, 173] width 221 height 79
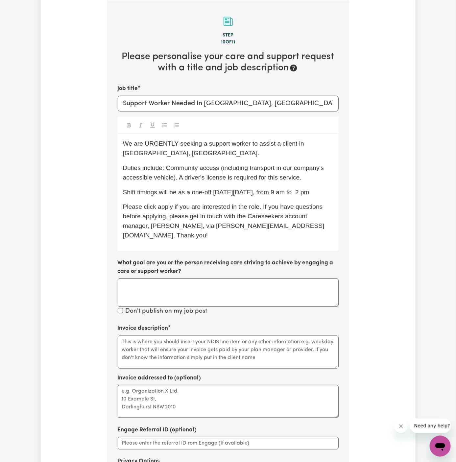
click at [232, 168] on span "Duties include: Community access (including transport in our company's accessib…" at bounding box center [224, 173] width 203 height 16
drag, startPoint x: 219, startPoint y: 169, endPoint x: 166, endPoint y: 170, distance: 52.4
click at [166, 170] on span "Duties include: Community access (including transport in our company's accessib…" at bounding box center [224, 173] width 203 height 16
copy span "Community access"
click at [184, 339] on textarea "Invoice description" at bounding box center [228, 352] width 221 height 33
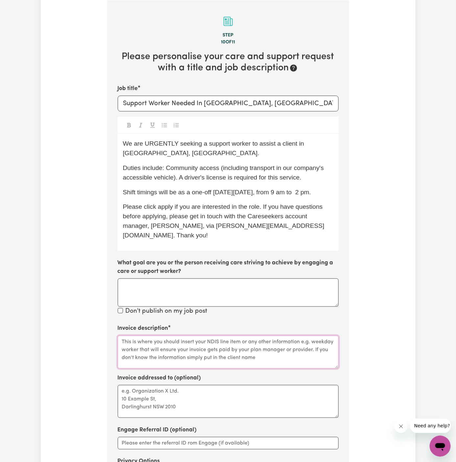
paste textarea "Community access"
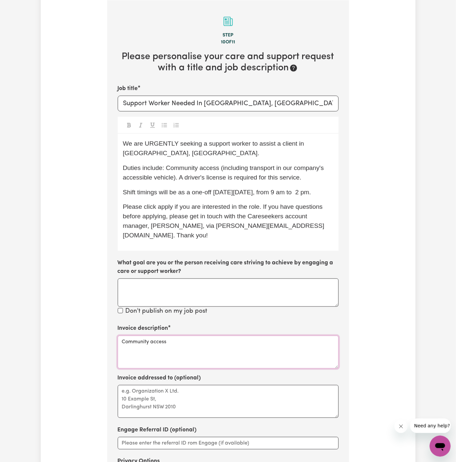
type textarea "Community access"
click at [176, 211] on p "Please click apply if you are interested in the role. If you have questions bef…" at bounding box center [228, 221] width 211 height 38
click at [164, 211] on p "Please click apply if you are interested in the role. If you have questions bef…" at bounding box center [228, 221] width 211 height 38
click at [168, 387] on textarea "Invoice addressed to (optional)" at bounding box center [228, 401] width 221 height 33
click at [215, 395] on textarea "Invoice addressed to (optional)" at bounding box center [228, 401] width 221 height 33
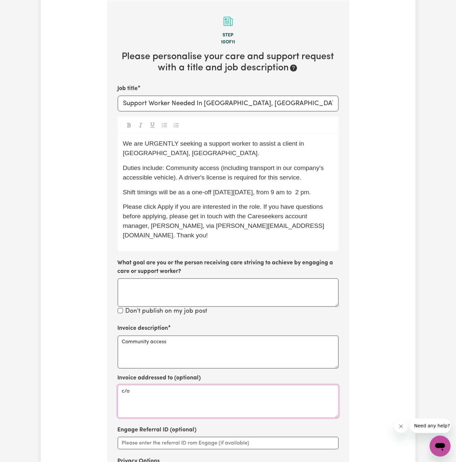
paste textarea "Empowered Living Services"
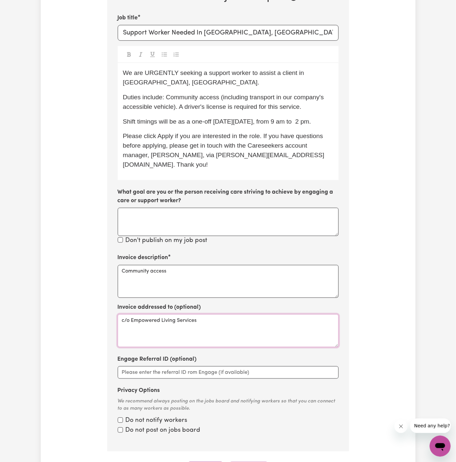
scroll to position [311, 0]
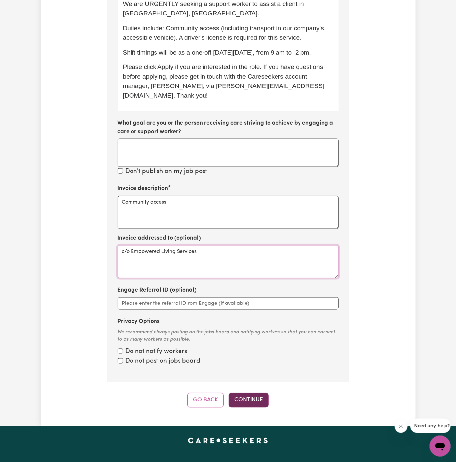
type textarea "c/o Empowered Living Services"
click at [254, 393] on button "Continue" at bounding box center [249, 400] width 40 height 14
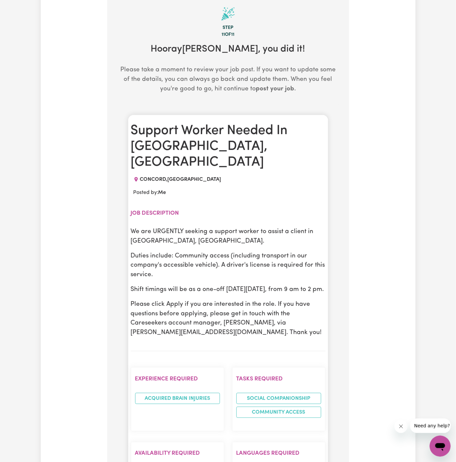
scroll to position [179, 0]
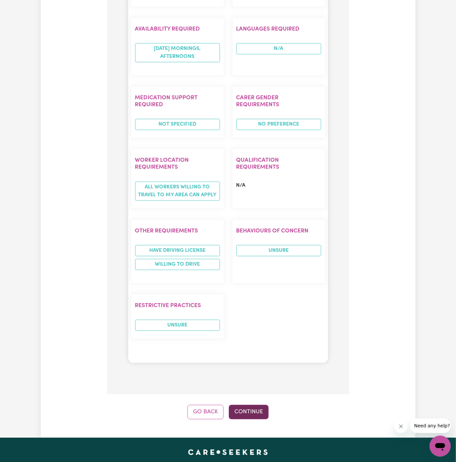
click at [258, 405] on button "Continue" at bounding box center [249, 412] width 40 height 14
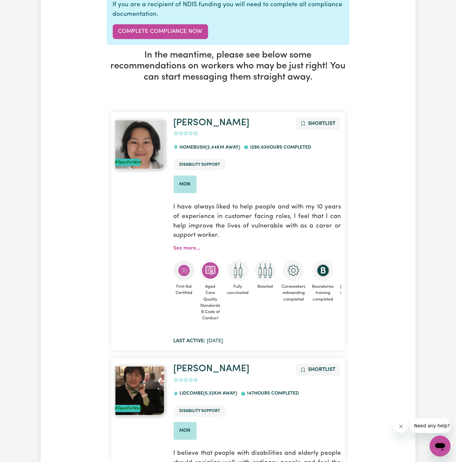
scroll to position [0, 0]
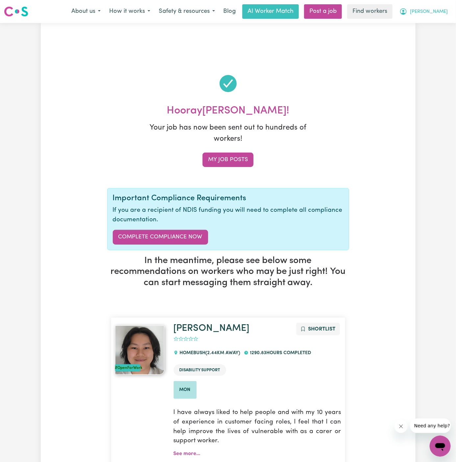
click at [442, 12] on span "[PERSON_NAME]" at bounding box center [429, 11] width 38 height 7
click at [442, 23] on link "My Dashboard" at bounding box center [426, 25] width 52 height 13
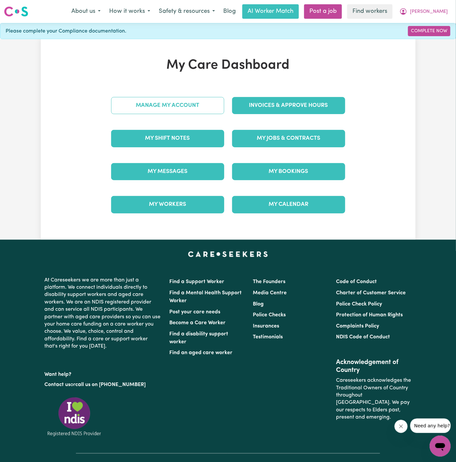
click at [199, 97] on link "Manage My Account" at bounding box center [167, 105] width 113 height 17
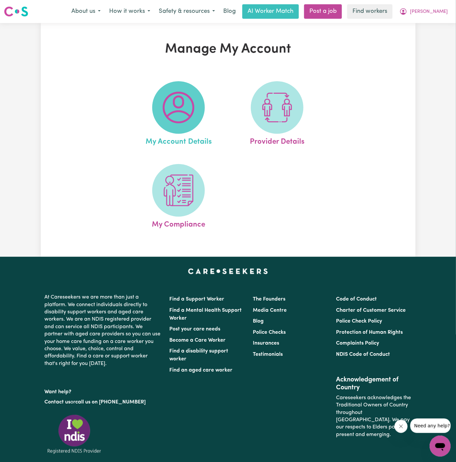
click at [173, 110] on img at bounding box center [179, 108] width 32 height 32
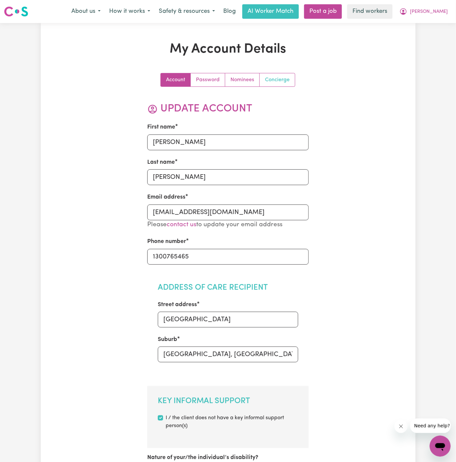
click at [288, 80] on link "Concierge" at bounding box center [277, 79] width 35 height 13
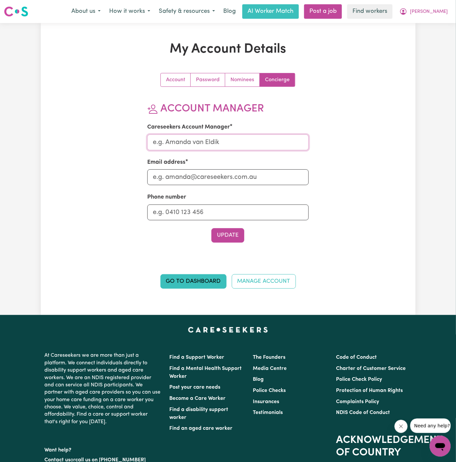
click at [209, 144] on input "Careseekers Account Manager" at bounding box center [228, 143] width 162 height 16
type input "[PERSON_NAME]"
click at [214, 171] on input "Email address" at bounding box center [228, 177] width 162 height 16
type input "[PERSON_NAME][EMAIL_ADDRESS][DOMAIN_NAME]"
click at [230, 214] on input "Phone number" at bounding box center [228, 213] width 162 height 16
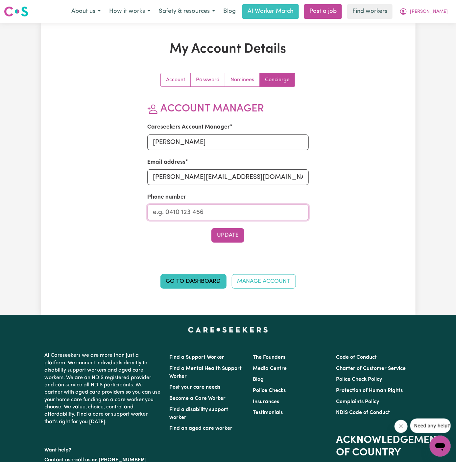
type input "1300765465"
click at [231, 236] on button "Update" at bounding box center [228, 235] width 33 height 14
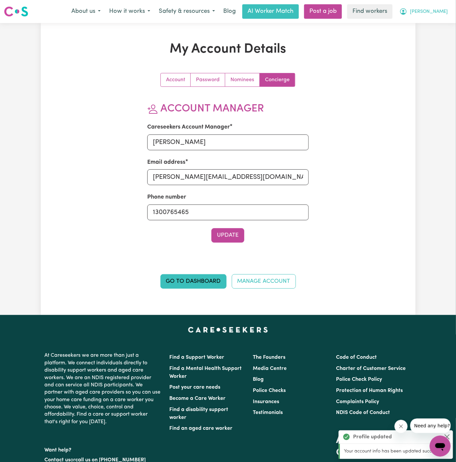
click at [444, 9] on span "[PERSON_NAME]" at bounding box center [429, 11] width 38 height 7
click at [444, 20] on link "My Dashboard" at bounding box center [426, 25] width 52 height 13
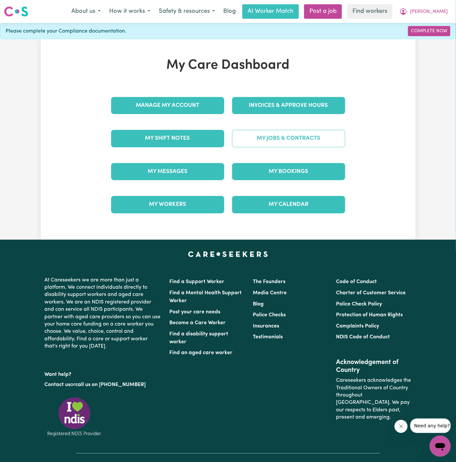
click at [293, 139] on link "My Jobs & Contracts" at bounding box center [288, 138] width 113 height 17
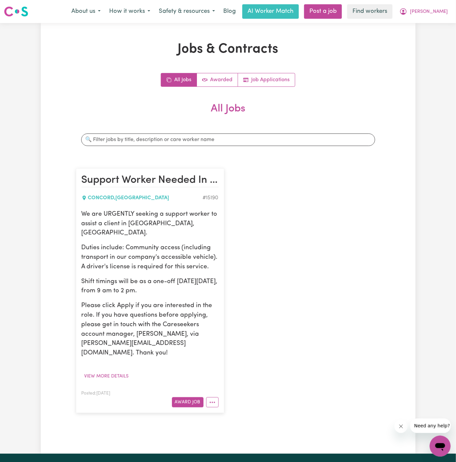
click at [181, 227] on p "We are URGENTLY seeking a support worker to assist a client in [GEOGRAPHIC_DATA…" at bounding box center [150, 224] width 137 height 28
drag, startPoint x: 83, startPoint y: 213, endPoint x: 175, endPoint y: 279, distance: 113.4
click at [175, 279] on div "We are URGENTLY seeking a support worker to assist a client in [GEOGRAPHIC_DATA…" at bounding box center [150, 284] width 137 height 148
copy div "We are URGENTLY seeking a support worker to assist a client in [GEOGRAPHIC_DATA…"
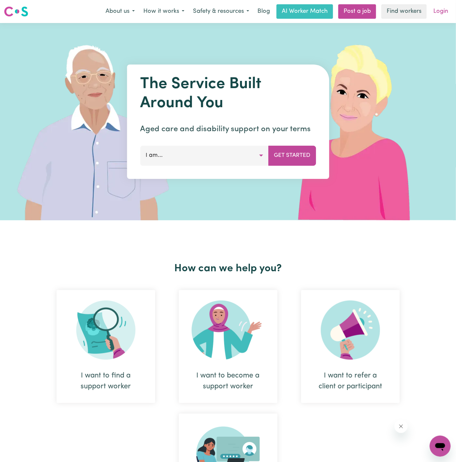
click at [437, 11] on link "Login" at bounding box center [441, 11] width 23 height 14
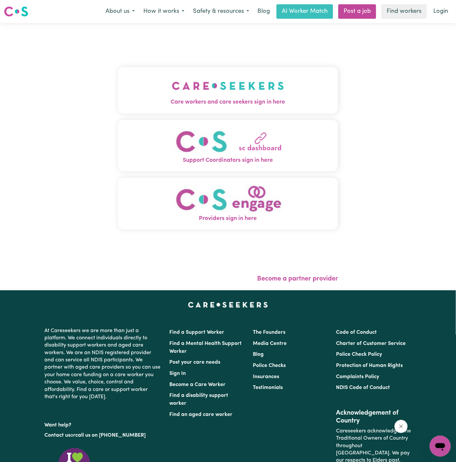
click at [245, 98] on span "Care workers and care seekers sign in here" at bounding box center [228, 102] width 220 height 9
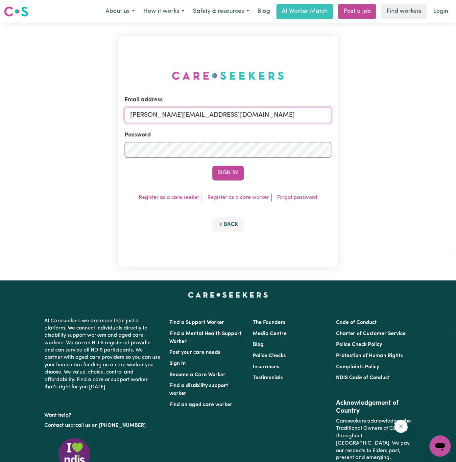
click at [218, 112] on input "dyan@careseekers.com.au" at bounding box center [228, 115] width 207 height 16
drag, startPoint x: 164, startPoint y: 115, endPoint x: 433, endPoint y: 114, distance: 269.9
click at [433, 114] on div "Email address superuser~JoanFergusonKNC@careseekers.com.au Password Sign In Reg…" at bounding box center [228, 152] width 456 height 258
click at [334, 146] on div "Email address superuser~marina Password Sign In Register as a care seeker Regis…" at bounding box center [228, 152] width 456 height 258
click at [206, 117] on input "superuser~marina" at bounding box center [228, 115] width 207 height 16
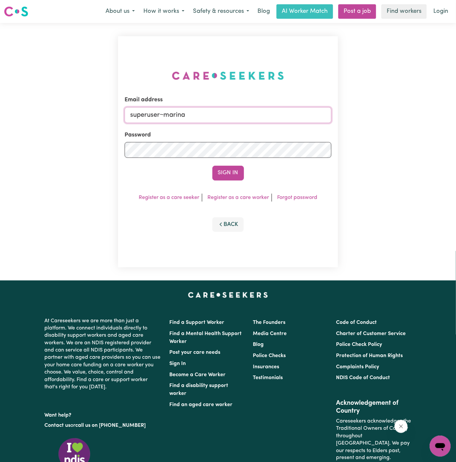
type input "superuser~MarinaAnbuVC@careseekers.com.au"
click at [233, 173] on button "Sign In" at bounding box center [229, 173] width 32 height 14
